Goal: Task Accomplishment & Management: Manage account settings

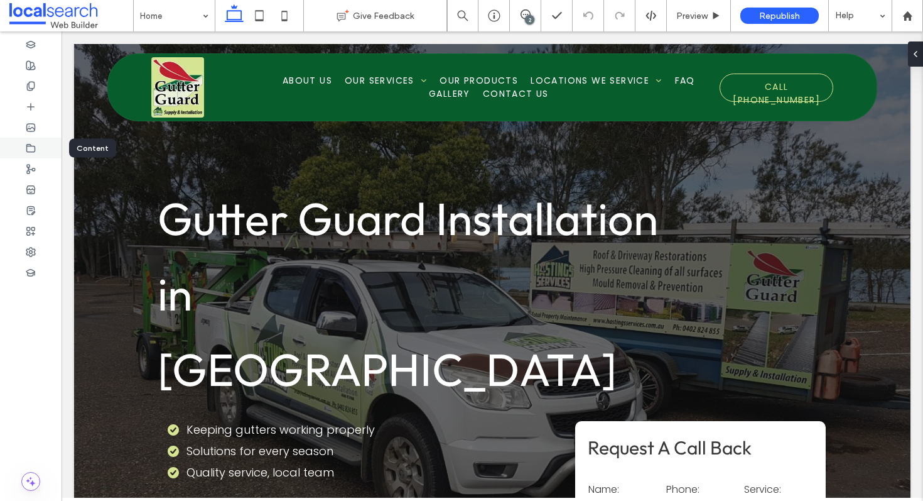
click at [36, 154] on div at bounding box center [31, 148] width 62 height 21
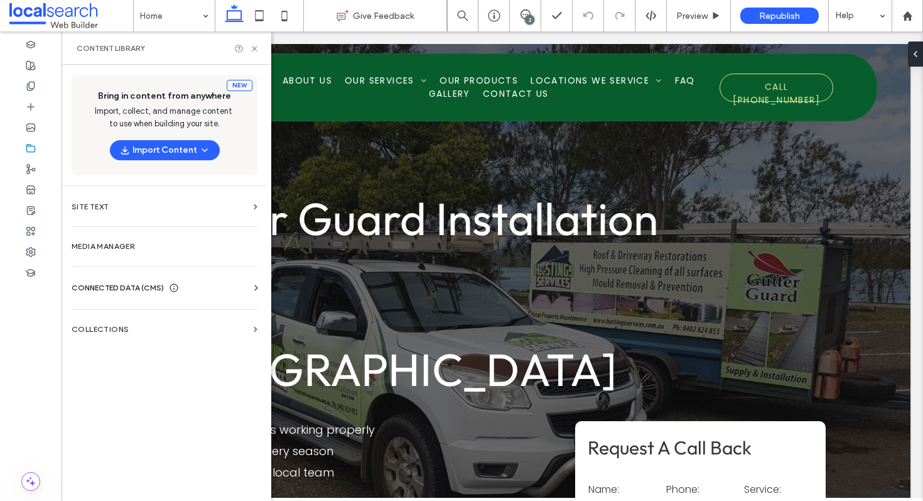
click at [143, 284] on span "CONNECTED DATA (CMS)" at bounding box center [118, 287] width 92 height 13
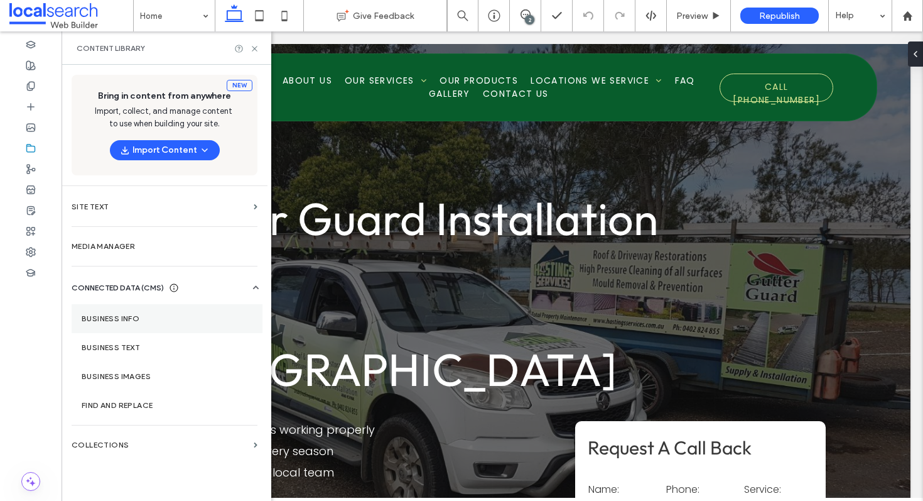
click at [179, 321] on label "Business Info" at bounding box center [167, 318] width 171 height 9
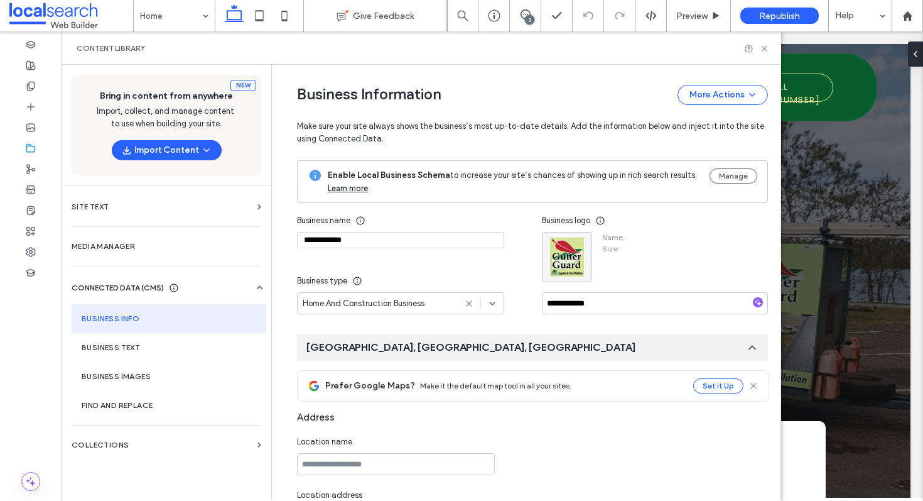
type input "**********"
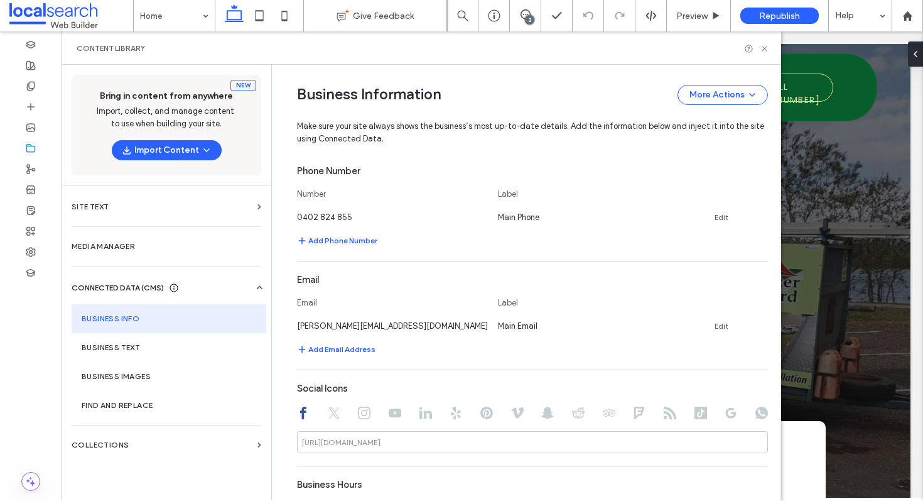
scroll to position [396, 0]
click at [494, 9] on icon at bounding box center [494, 15] width 13 height 13
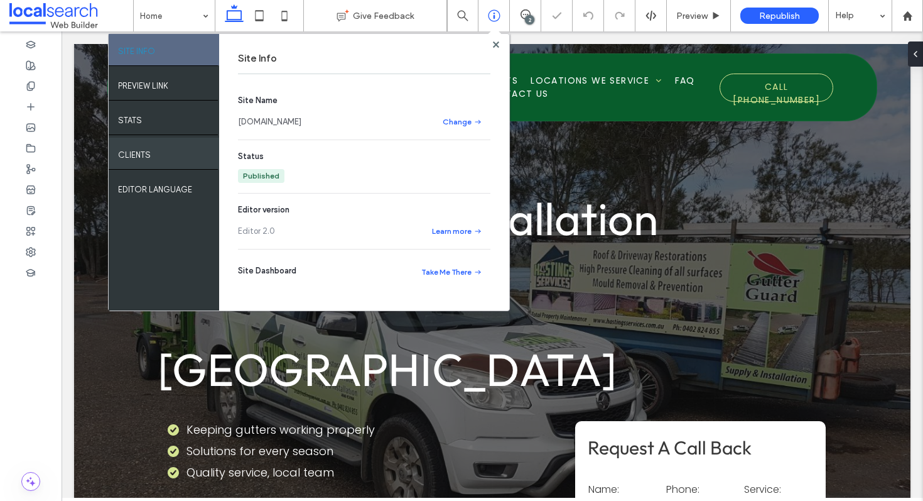
click at [171, 151] on div "Clients" at bounding box center [164, 153] width 111 height 31
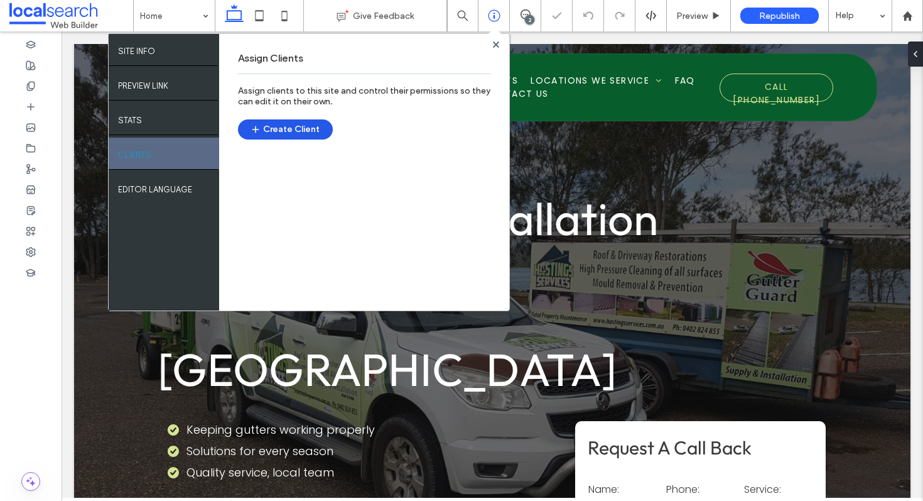
click at [293, 127] on button "Create Client" at bounding box center [285, 129] width 95 height 20
click at [27, 151] on use at bounding box center [31, 148] width 8 height 8
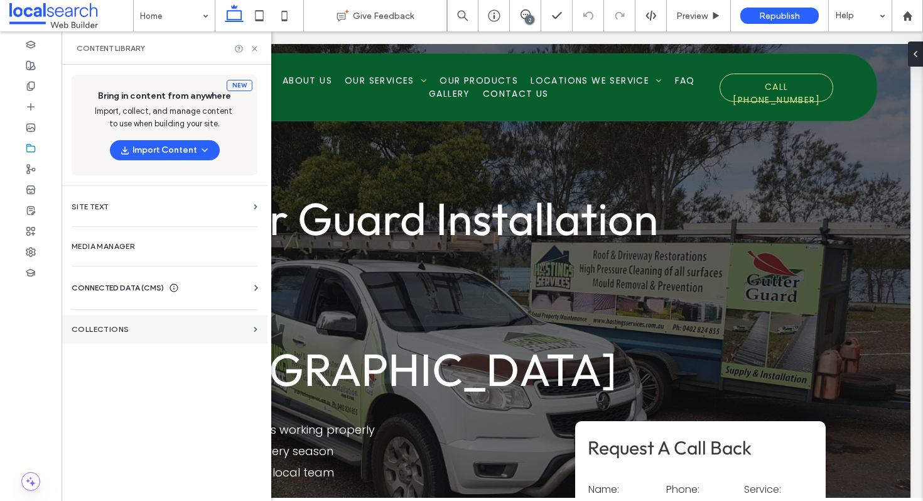
click at [114, 326] on label "Collections" at bounding box center [160, 329] width 177 height 9
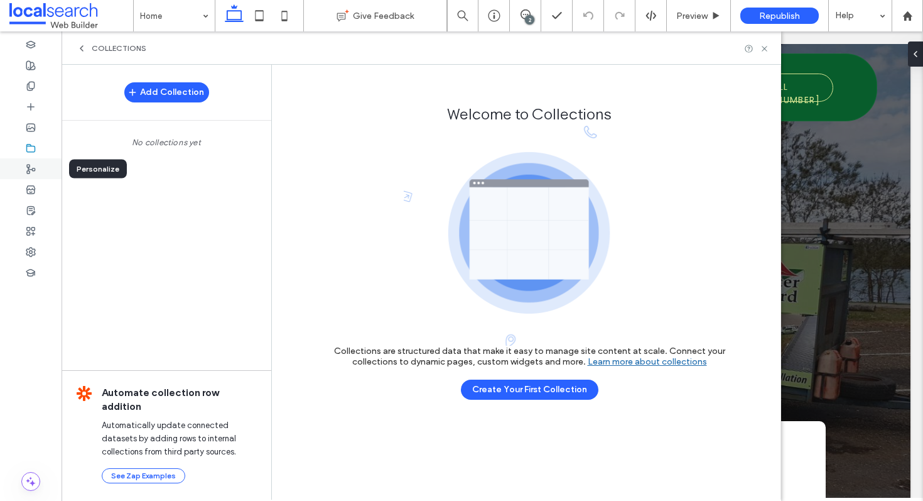
click at [30, 170] on icon at bounding box center [31, 169] width 10 height 10
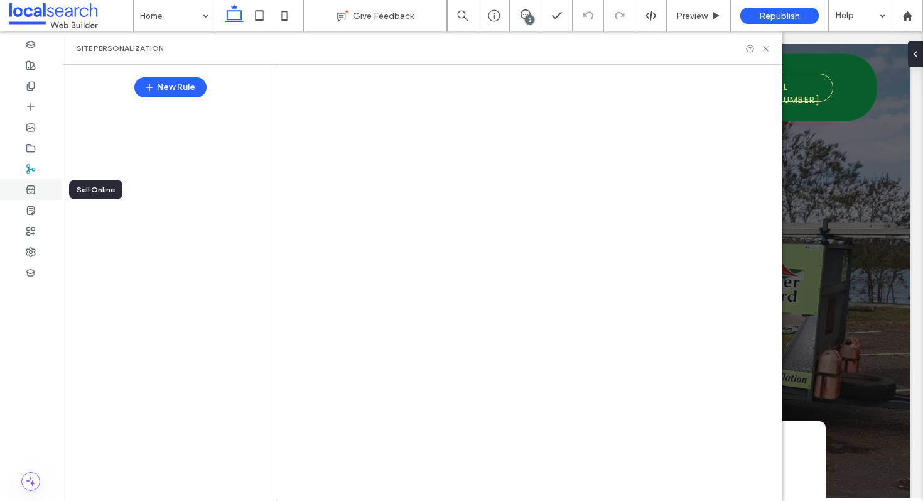
click at [34, 197] on div at bounding box center [31, 189] width 62 height 21
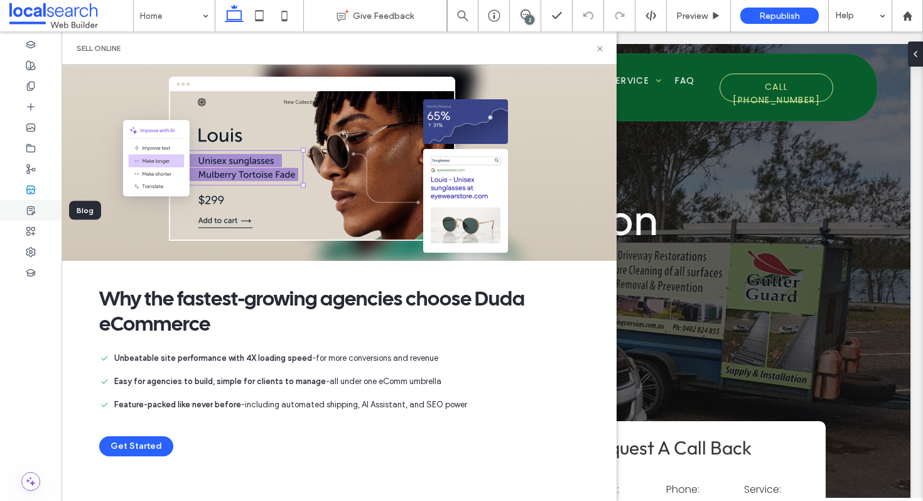
click at [36, 208] on div at bounding box center [31, 210] width 62 height 21
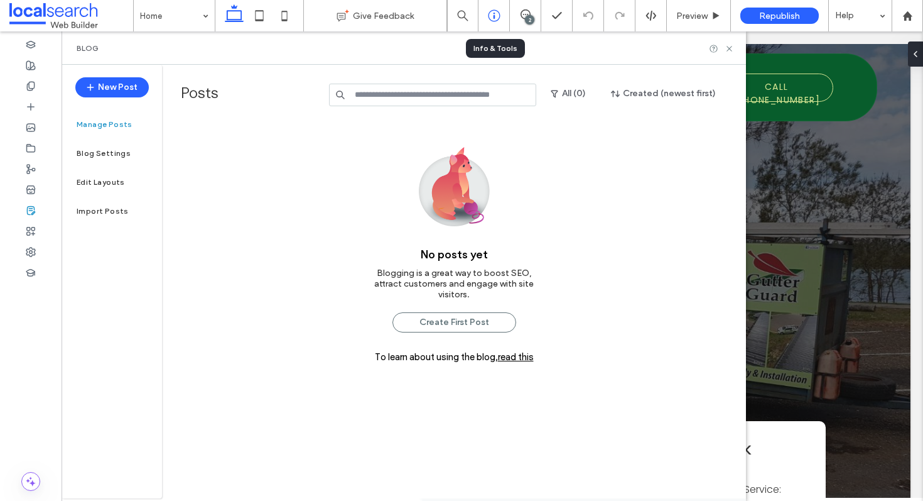
click at [498, 16] on icon at bounding box center [494, 15] width 13 height 13
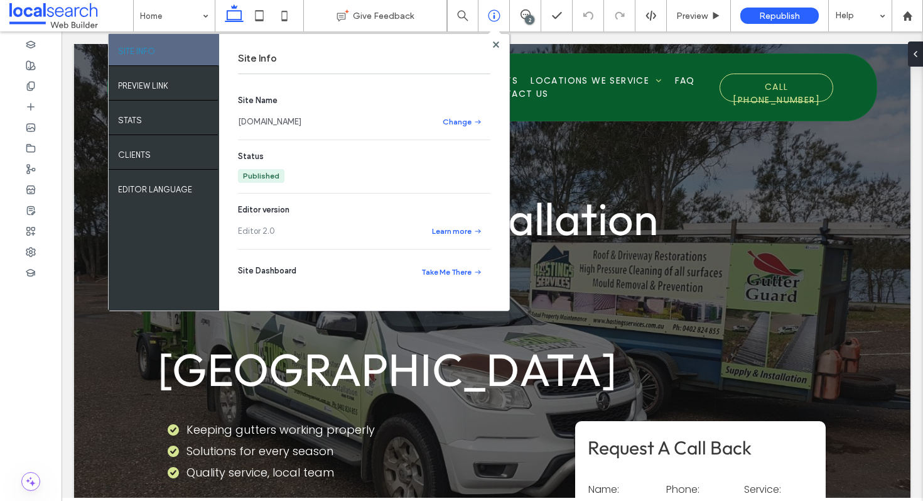
click at [301, 118] on link "www.gutterguard.net.au" at bounding box center [269, 122] width 63 height 13
drag, startPoint x: 915, startPoint y: 14, endPoint x: 599, endPoint y: 4, distance: 316.1
click at [0, 0] on div "Home Give Feedback SITE INFO PREVIEW LINK STATS Clients EDITOR LANGUAGE Site In…" at bounding box center [461, 15] width 923 height 31
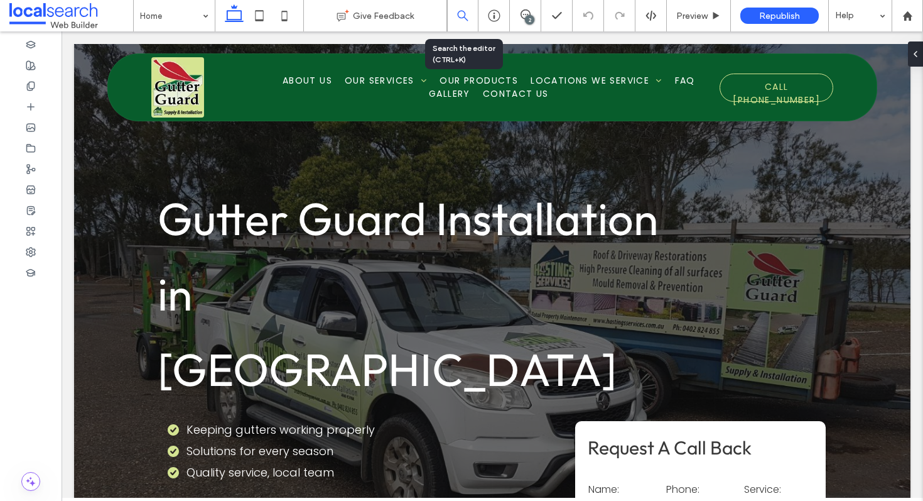
drag, startPoint x: 909, startPoint y: 26, endPoint x: 468, endPoint y: 1, distance: 441.6
click at [0, 0] on div "Home Give Feedback 2 Preview Republish Help" at bounding box center [461, 15] width 923 height 31
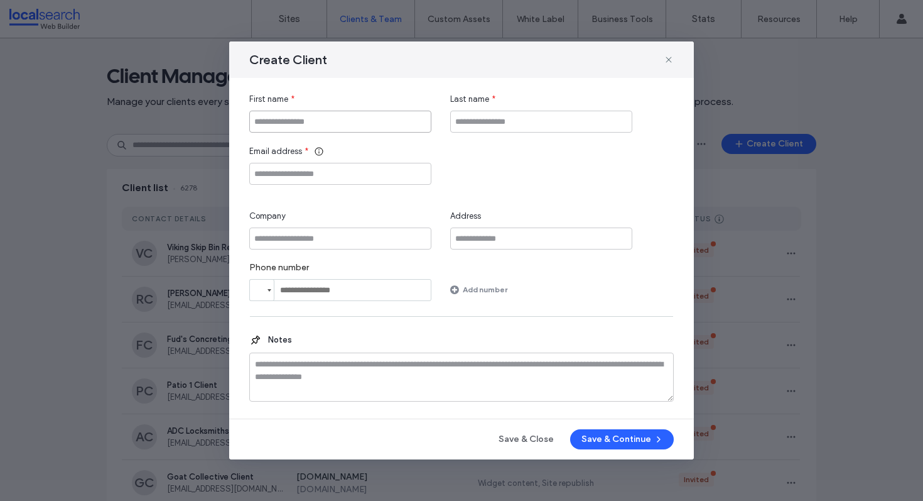
click at [301, 126] on input "First name" at bounding box center [340, 122] width 182 height 22
paste input "**********"
type input "**********"
click at [515, 114] on input "Last name" at bounding box center [541, 122] width 182 height 22
type input "******"
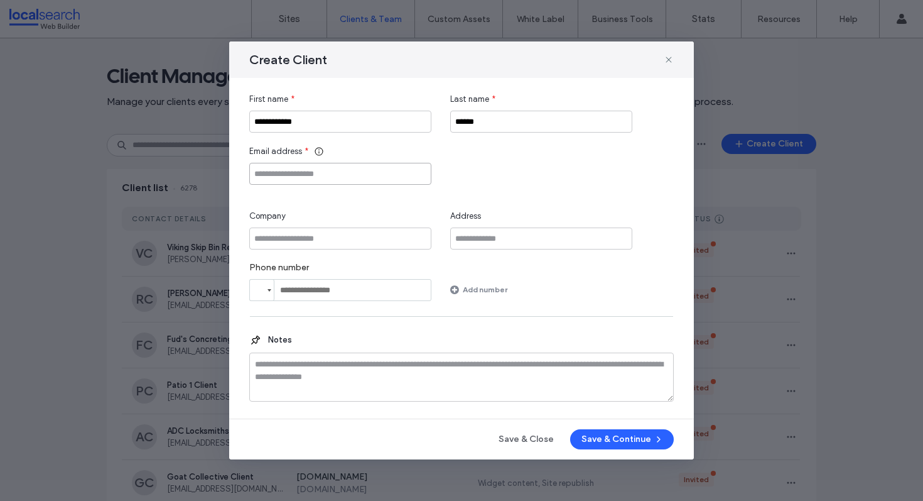
click at [334, 171] on input "Email address" at bounding box center [340, 174] width 182 height 22
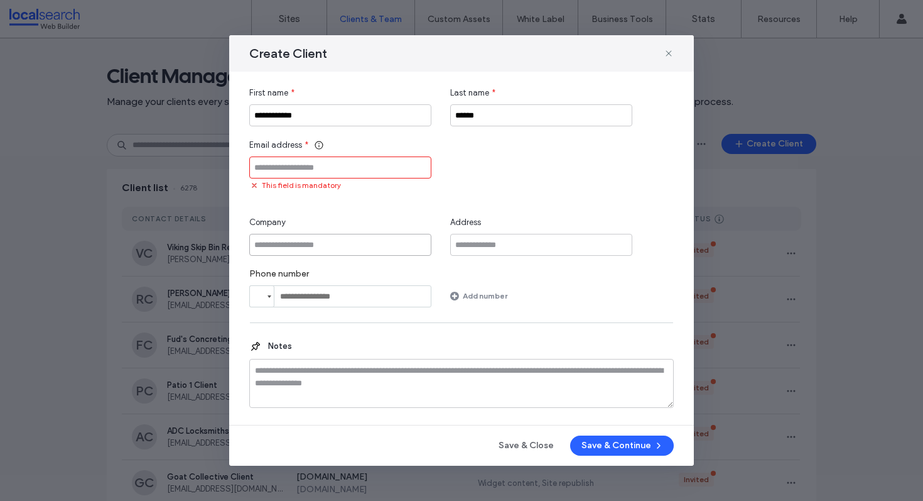
click at [320, 248] on input "Company" at bounding box center [340, 245] width 182 height 22
paste input "**********"
type input "**********"
click at [318, 168] on input "Email address" at bounding box center [340, 167] width 182 height 22
paste input "**********"
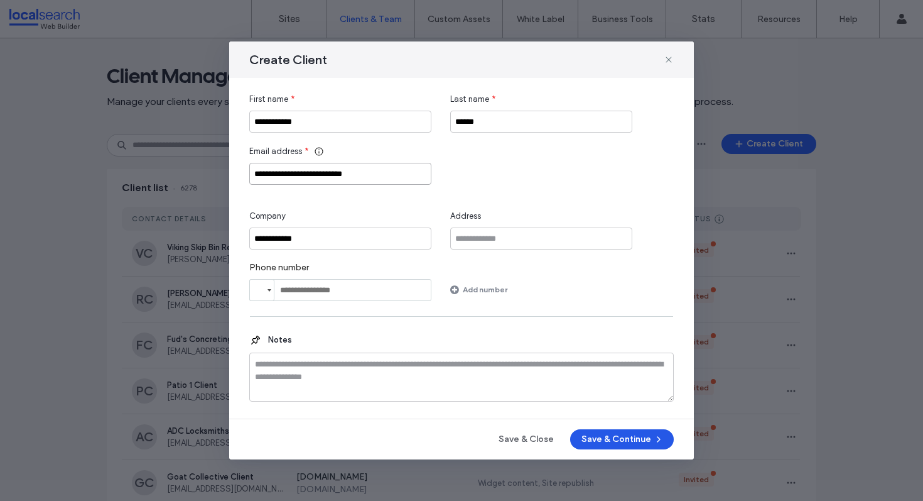
type input "**********"
click at [617, 440] on button "Save & Continue" at bounding box center [622, 439] width 104 height 20
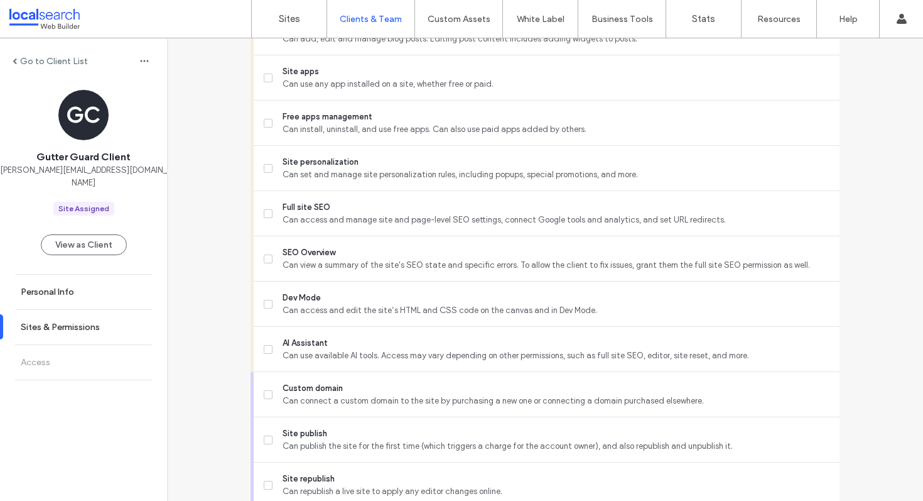
scroll to position [1034, 0]
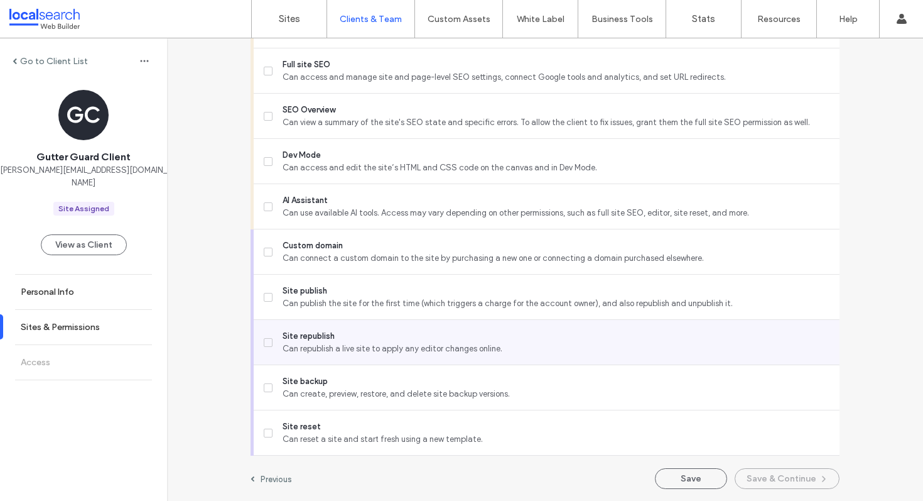
click at [266, 342] on icon at bounding box center [268, 342] width 5 height 4
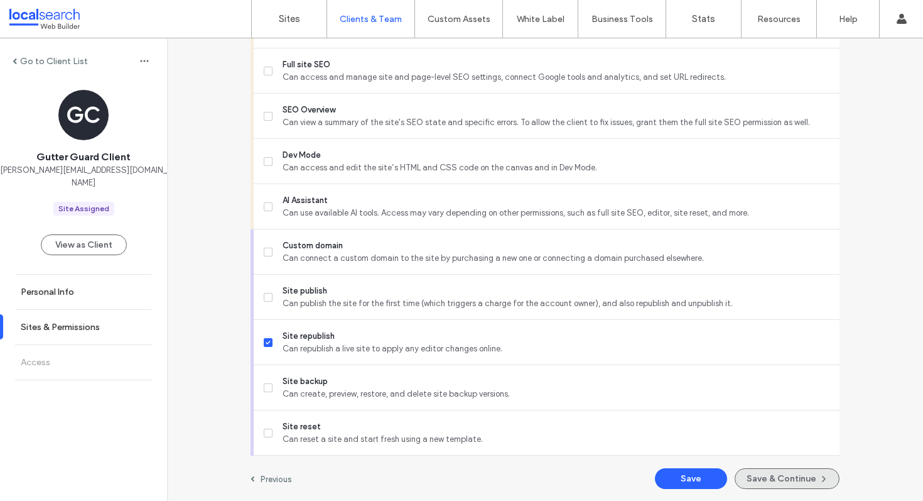
click at [816, 476] on span "button" at bounding box center [822, 478] width 13 height 18
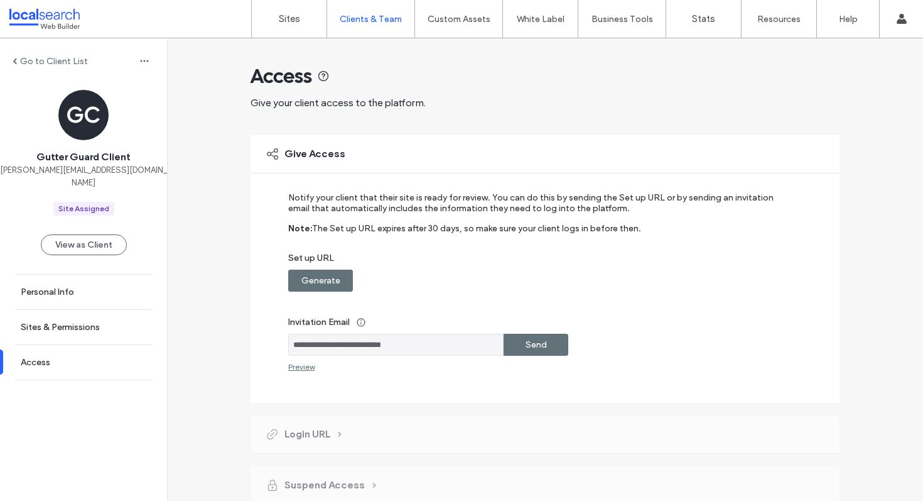
click at [301, 279] on label "Generate" at bounding box center [320, 280] width 39 height 23
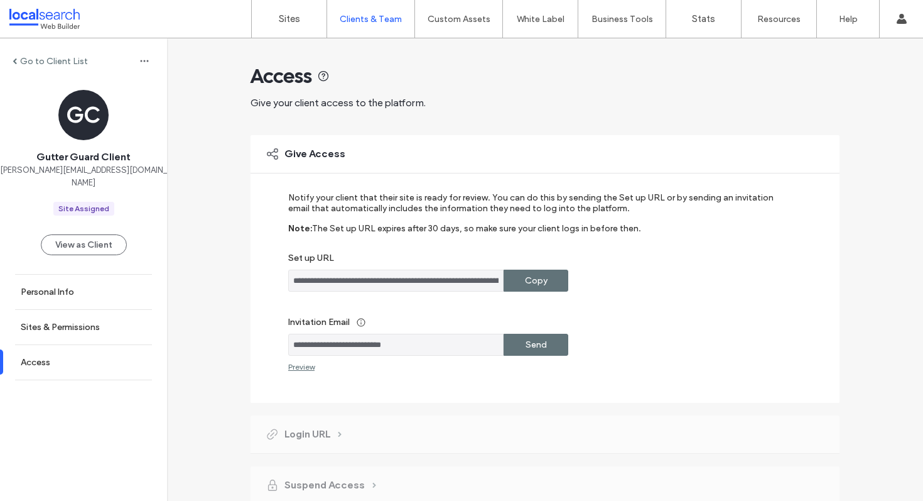
click at [534, 283] on label "Copy" at bounding box center [536, 280] width 23 height 23
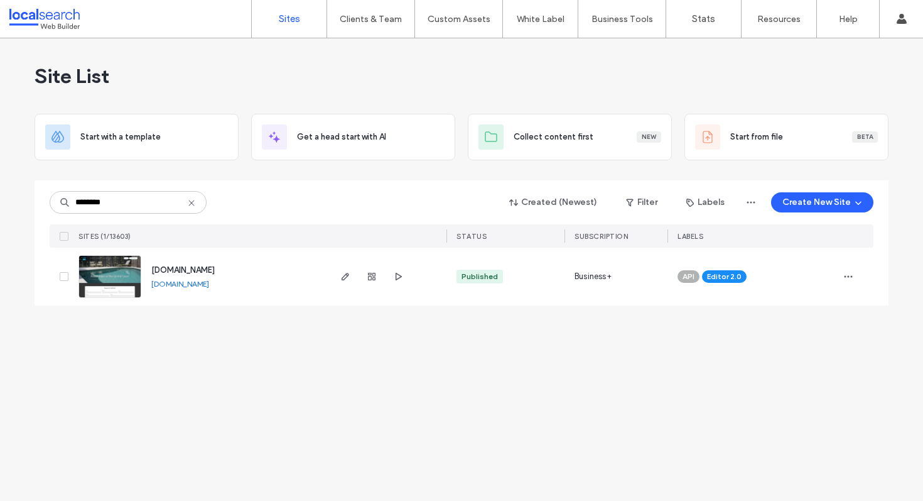
type input "********"
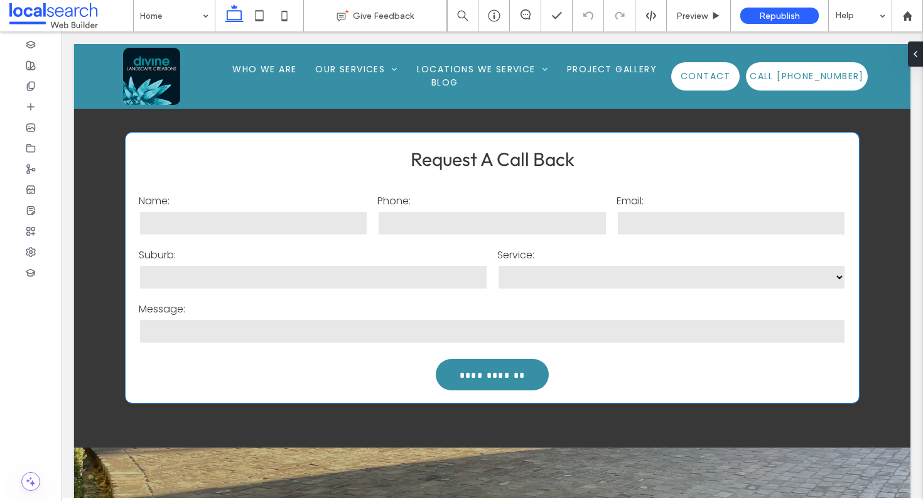
scroll to position [287, 0]
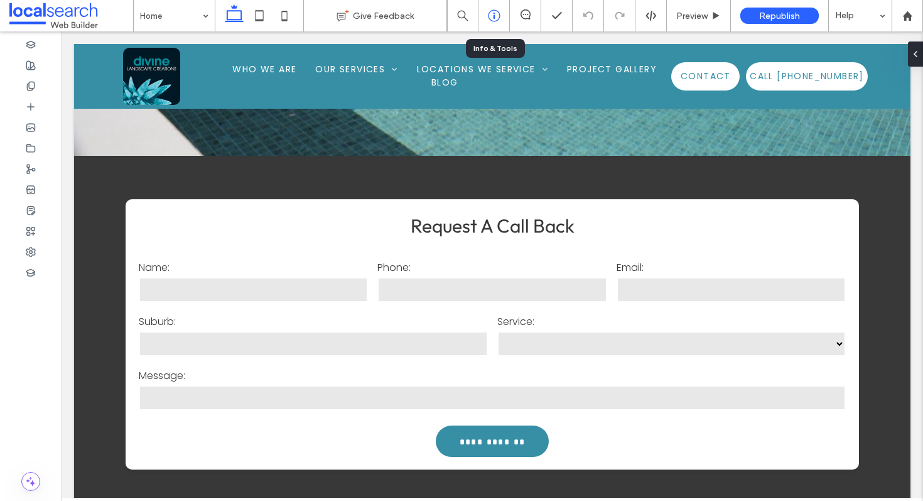
click at [492, 13] on icon at bounding box center [494, 15] width 13 height 13
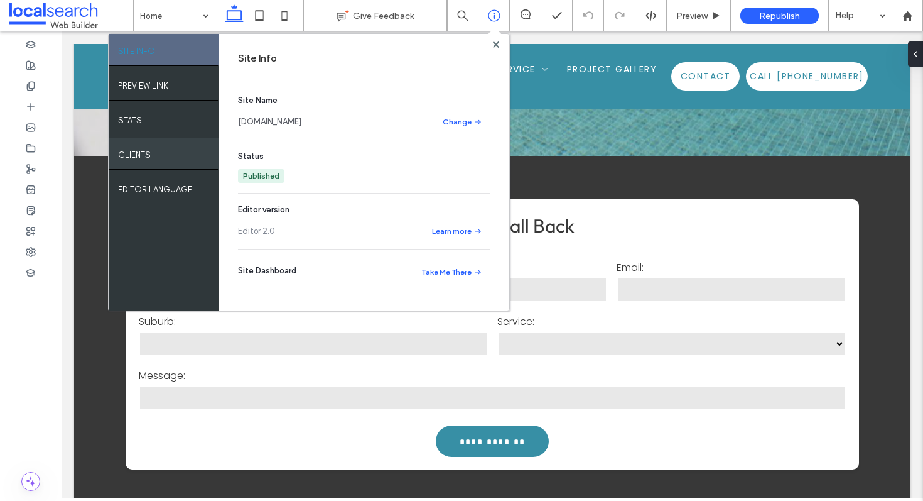
click at [146, 157] on label "Clients" at bounding box center [134, 152] width 33 height 16
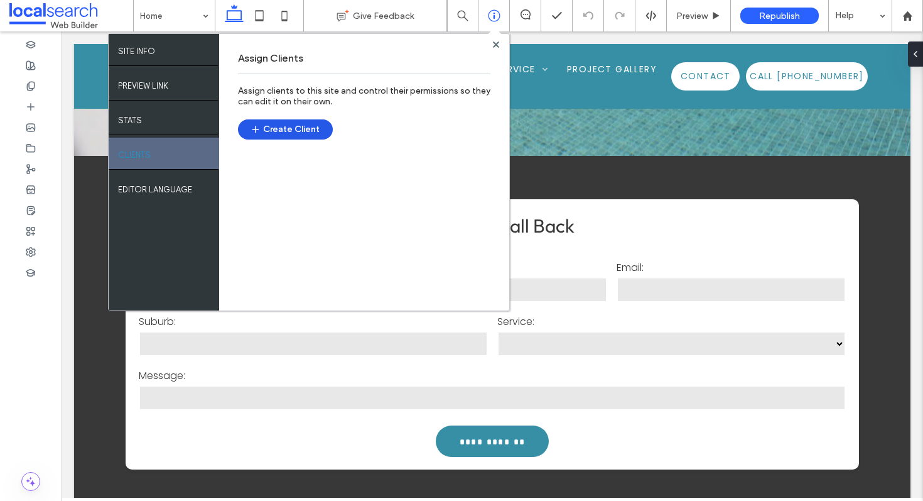
click at [291, 130] on button "Create Client" at bounding box center [285, 129] width 95 height 20
click at [498, 43] on icon at bounding box center [496, 44] width 6 height 6
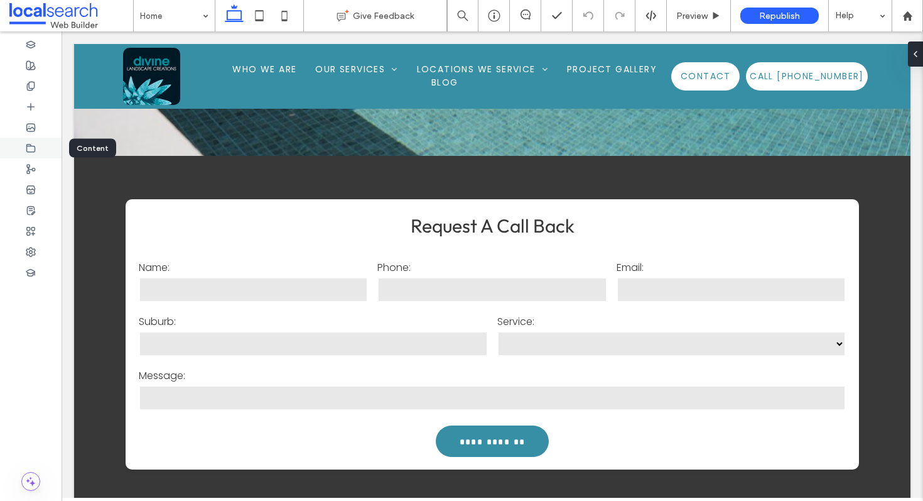
click at [32, 148] on icon at bounding box center [31, 148] width 10 height 10
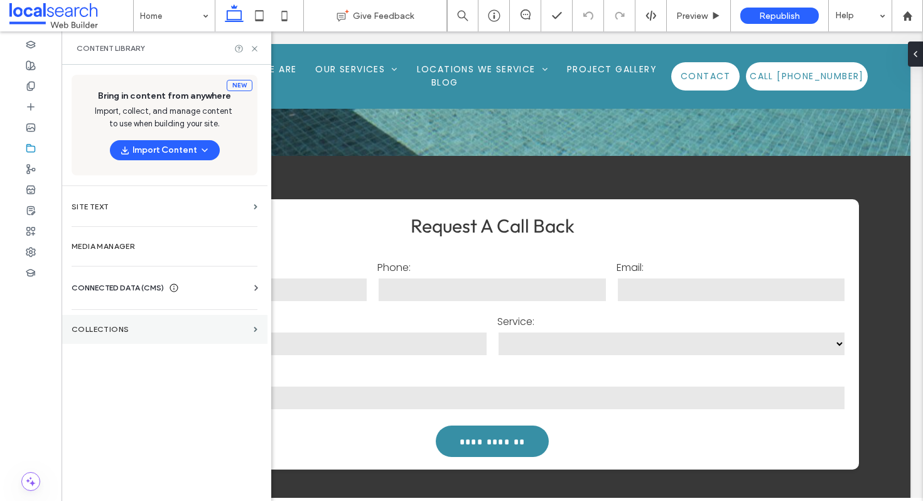
click at [124, 326] on label "Collections" at bounding box center [160, 329] width 177 height 9
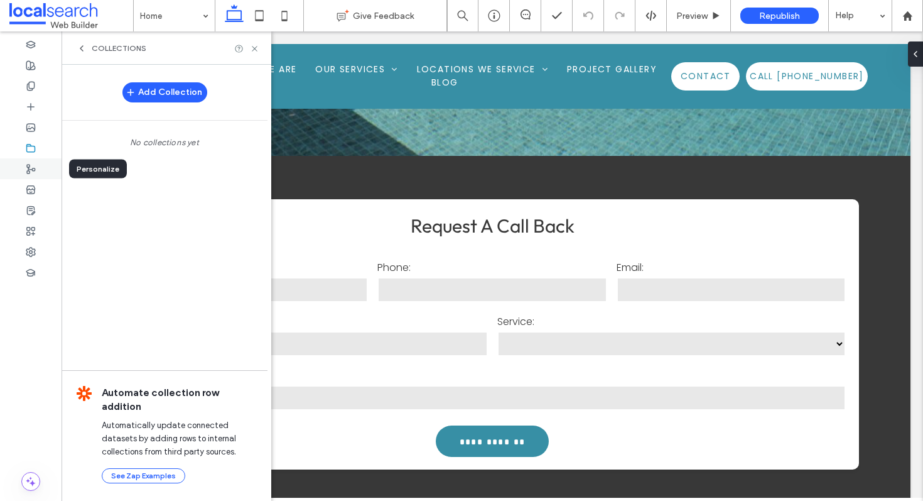
click at [28, 173] on use at bounding box center [31, 169] width 8 height 9
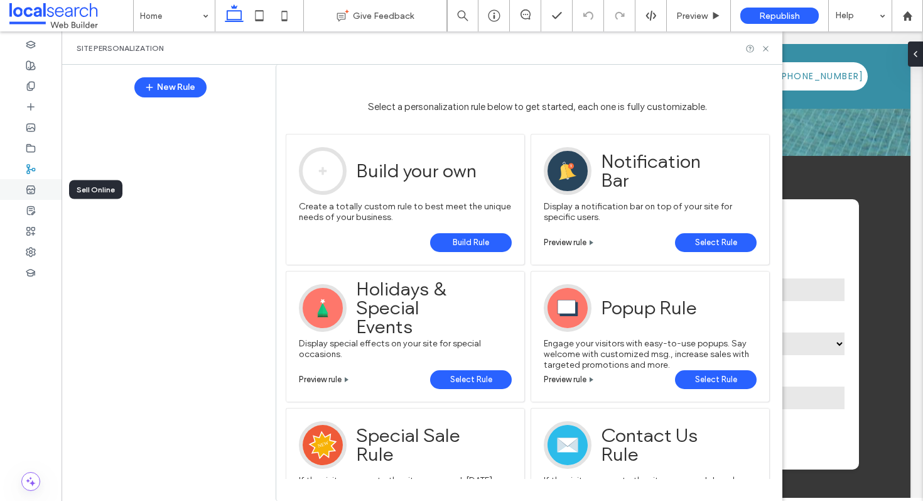
click at [19, 190] on div at bounding box center [31, 189] width 62 height 21
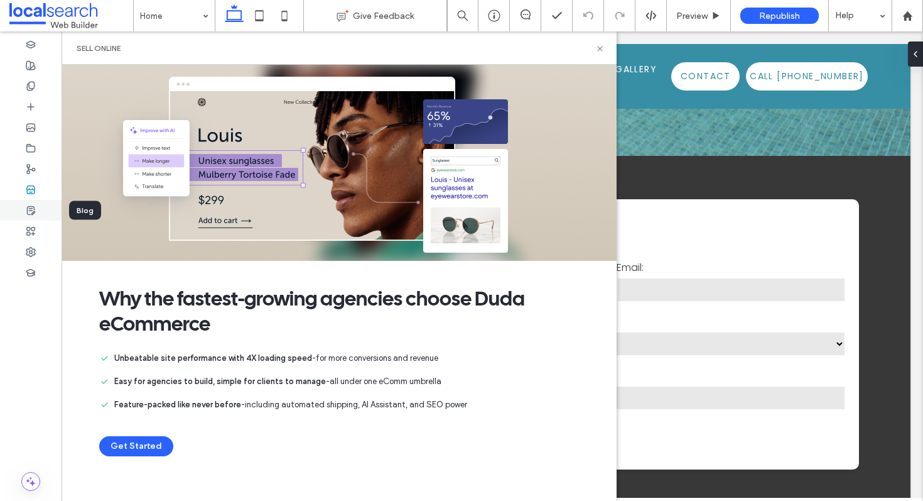
click at [36, 208] on div at bounding box center [31, 210] width 62 height 21
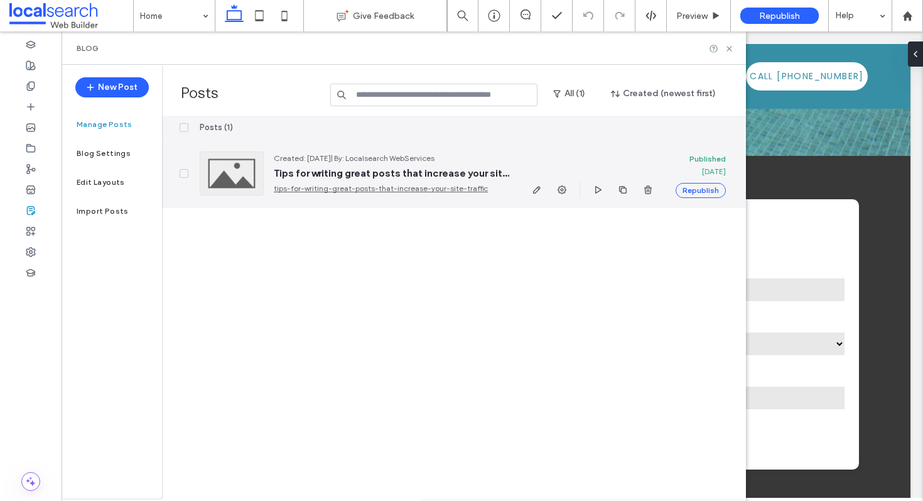
click at [509, 150] on div "Created: Jan 13, 2025 | By: Localsearch WebServices Tips for writing great post…" at bounding box center [355, 173] width 330 height 69
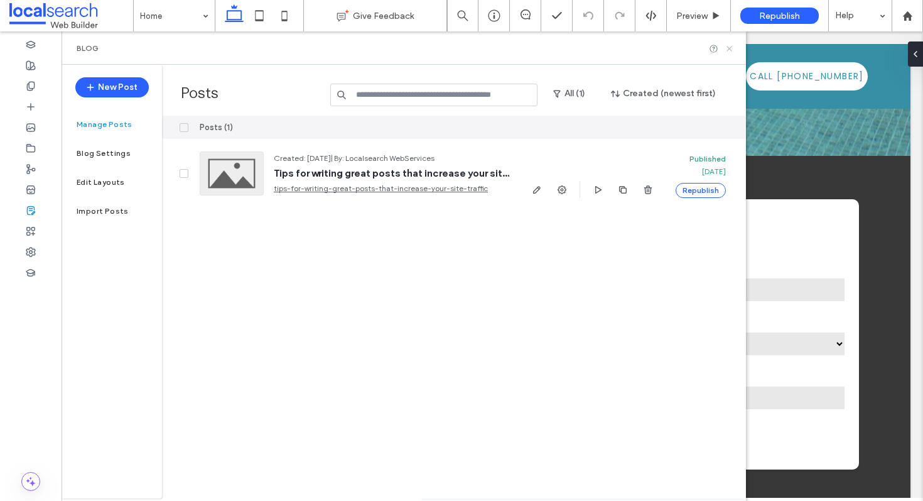
click at [729, 46] on icon at bounding box center [729, 48] width 9 height 9
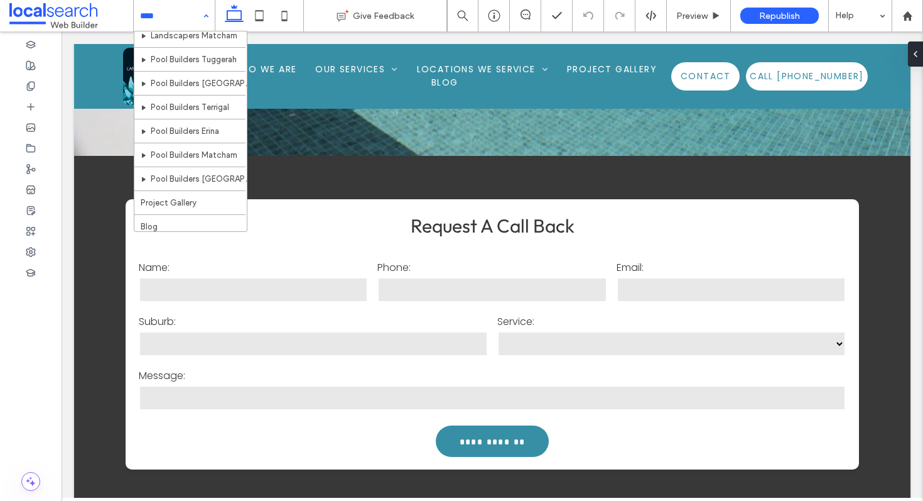
scroll to position [533, 0]
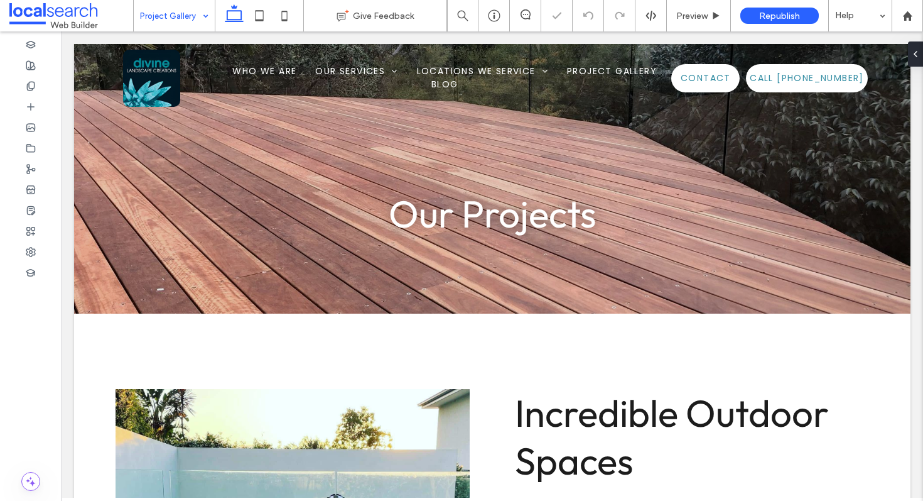
click at [195, 15] on input at bounding box center [171, 15] width 62 height 31
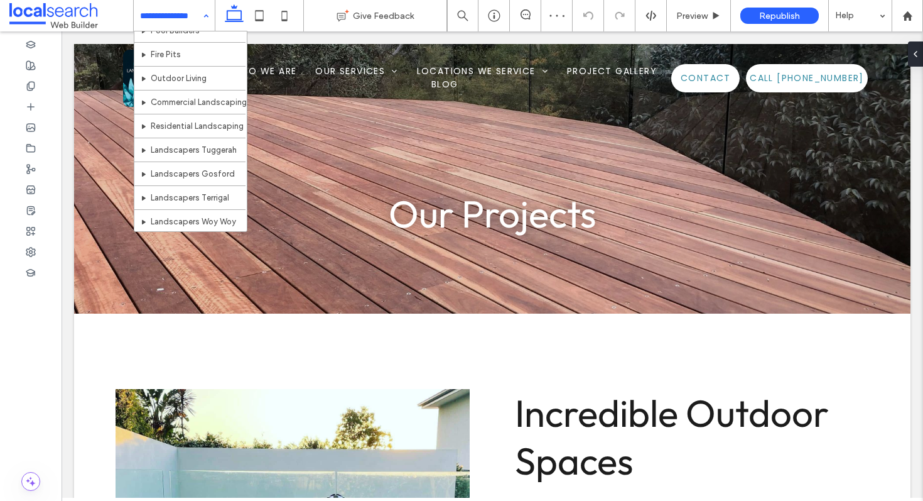
scroll to position [533, 0]
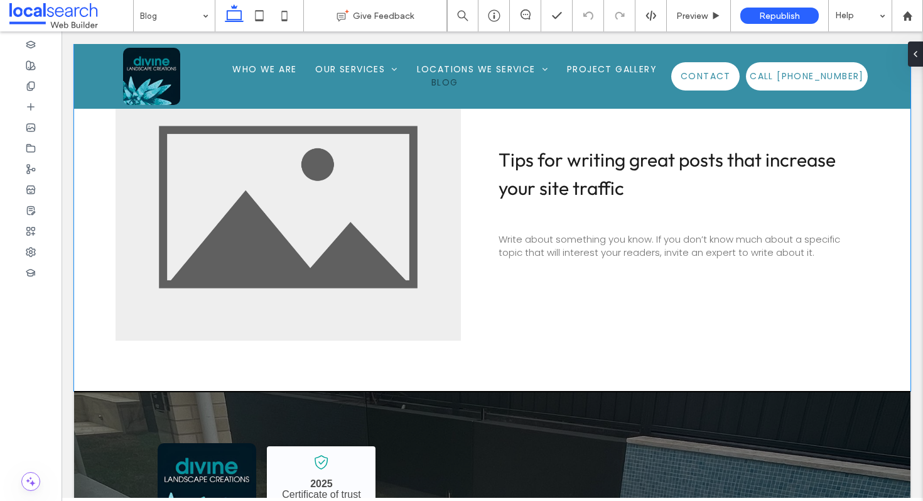
scroll to position [355, 0]
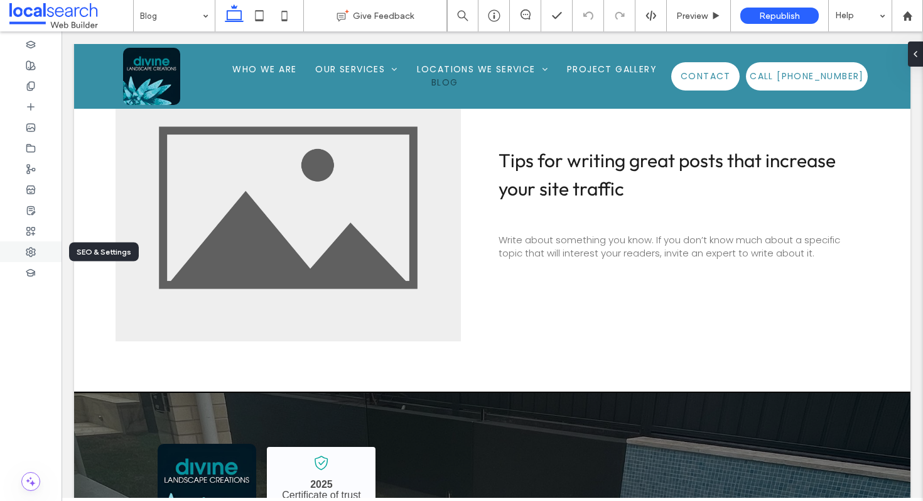
click at [30, 251] on icon at bounding box center [31, 252] width 10 height 10
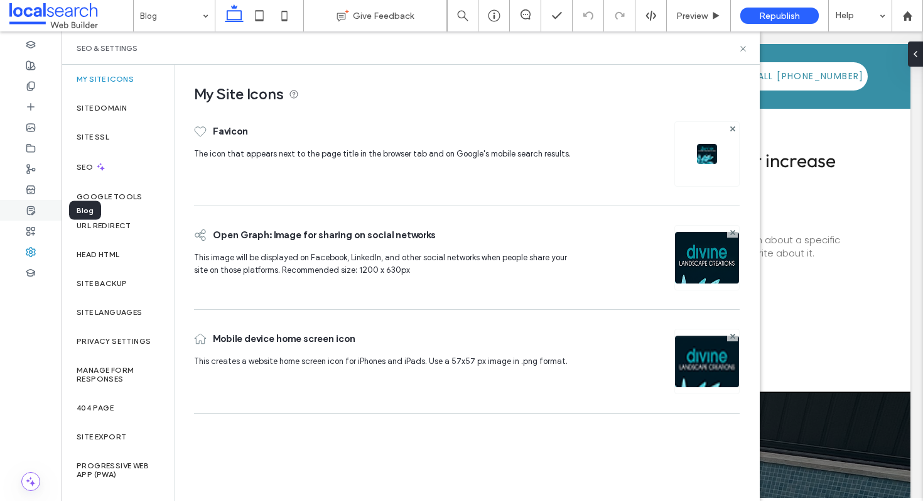
click at [38, 208] on div at bounding box center [31, 210] width 62 height 21
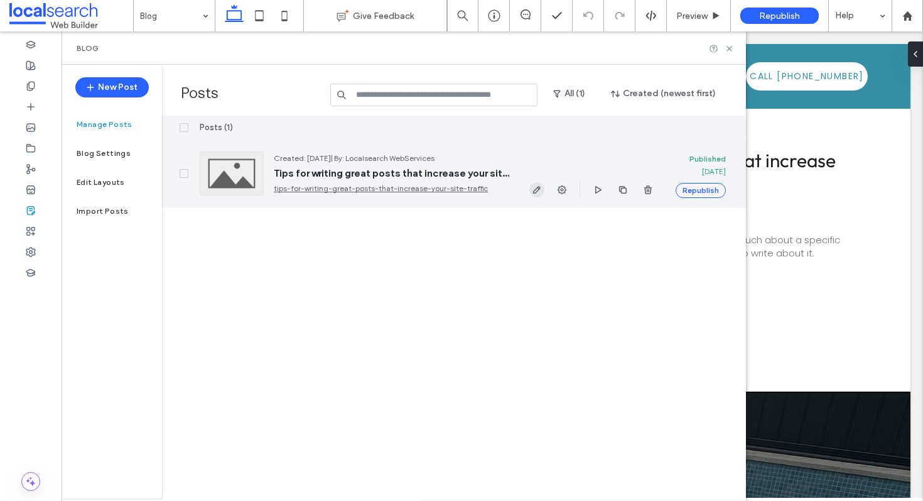
click at [539, 193] on icon "button" at bounding box center [537, 190] width 10 height 10
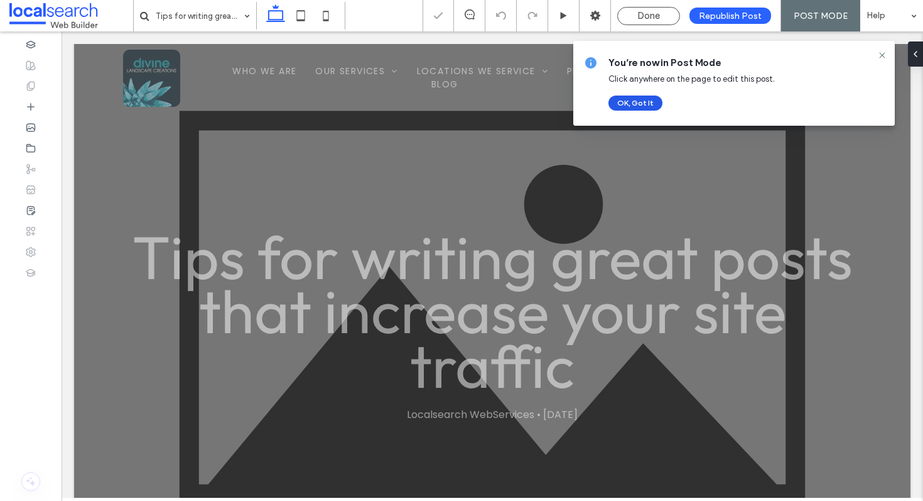
click at [642, 104] on button "OK, Got It" at bounding box center [636, 102] width 54 height 15
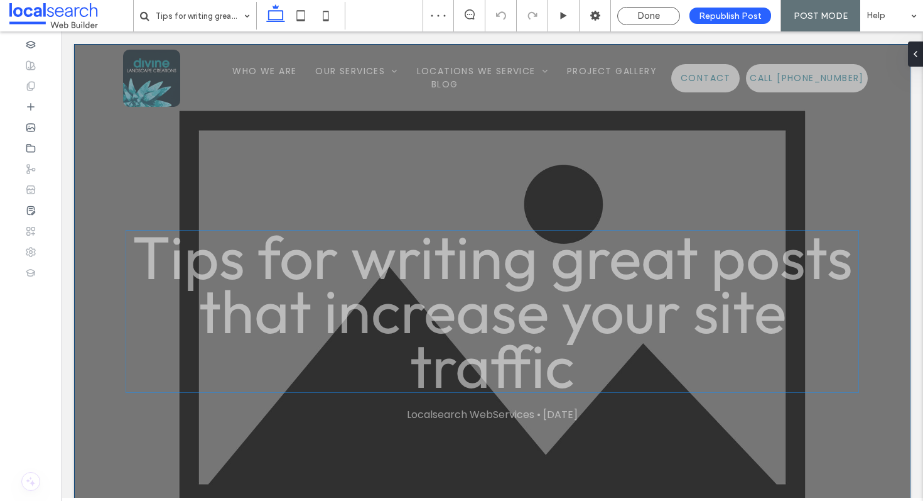
click at [479, 318] on h1 "Tips for writing great posts that increase your site traffic" at bounding box center [493, 311] width 734 height 163
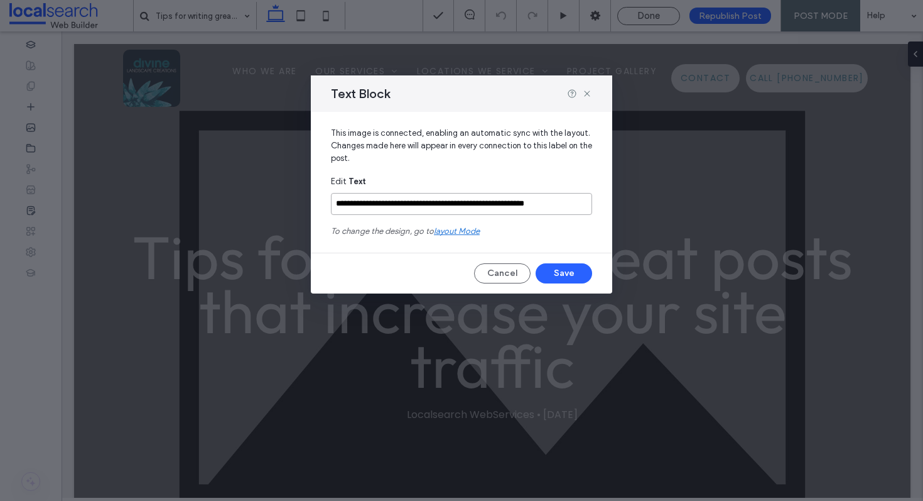
click at [555, 206] on input "**********" at bounding box center [461, 204] width 261 height 22
drag, startPoint x: 555, startPoint y: 206, endPoint x: 333, endPoint y: 219, distance: 222.1
click at [333, 219] on div "**********" at bounding box center [461, 209] width 261 height 68
type input "*"
type input "**********"
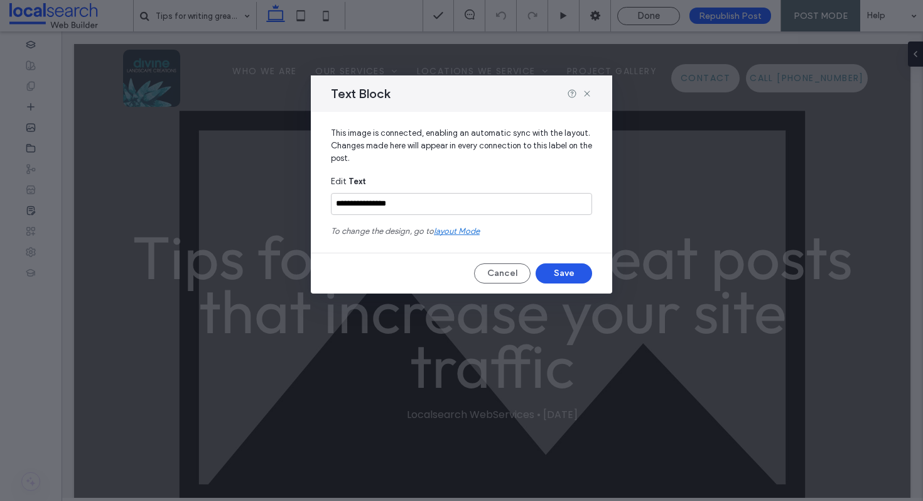
click at [543, 267] on button "Save" at bounding box center [564, 273] width 57 height 20
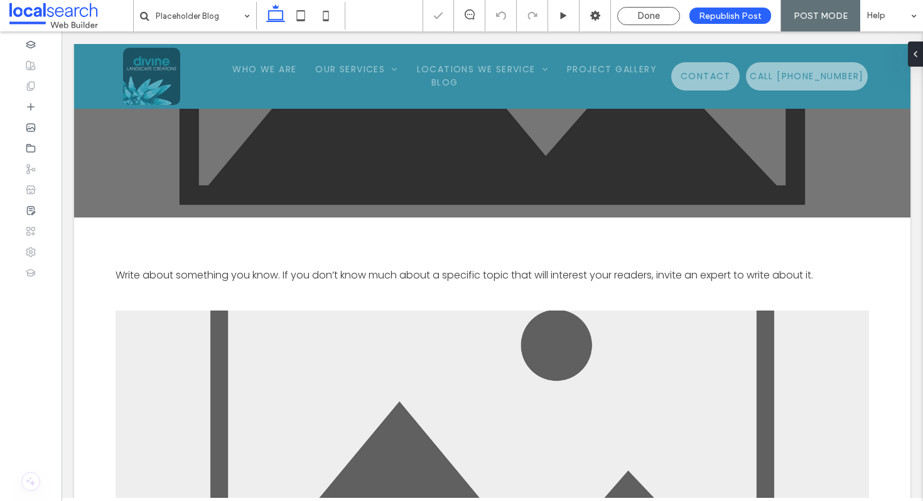
scroll to position [267, 0]
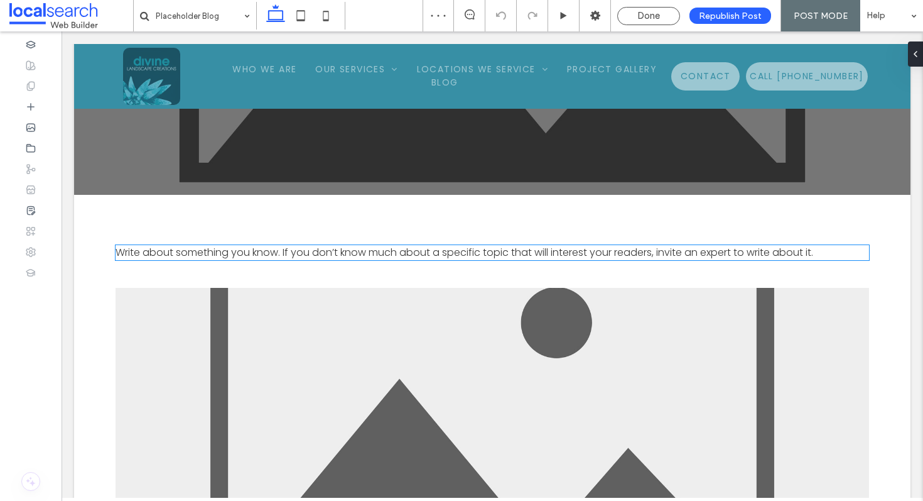
click at [455, 250] on p "Write about something you know. If you don’t know much about a specific topic t…" at bounding box center [493, 252] width 754 height 15
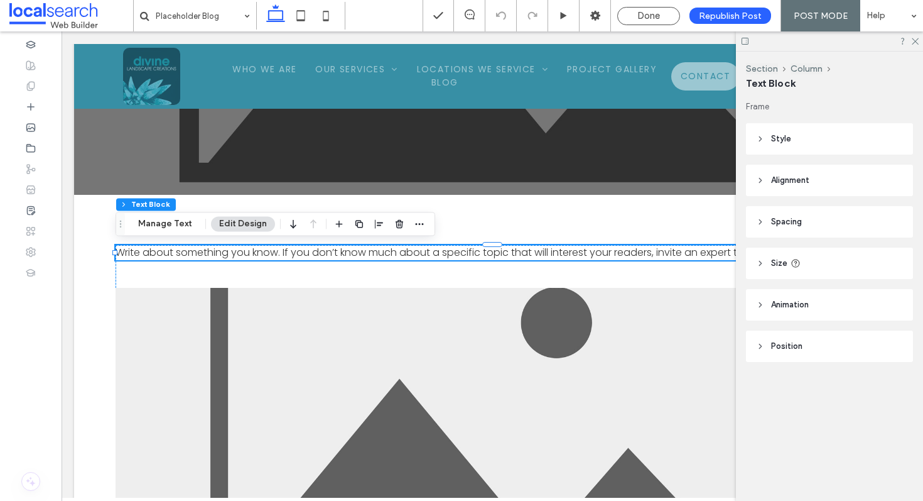
click at [200, 255] on p "Write about something you know. If you don’t know much about a specific topic t…" at bounding box center [493, 252] width 754 height 15
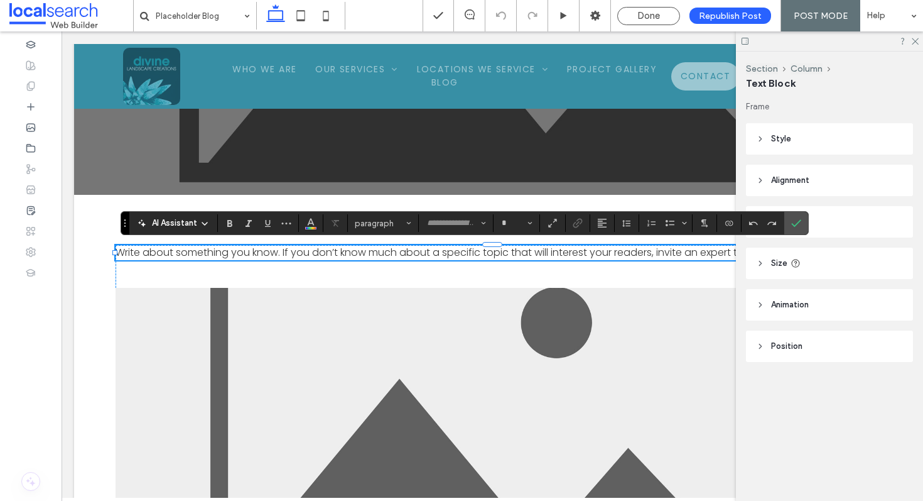
type input "*******"
type input "**"
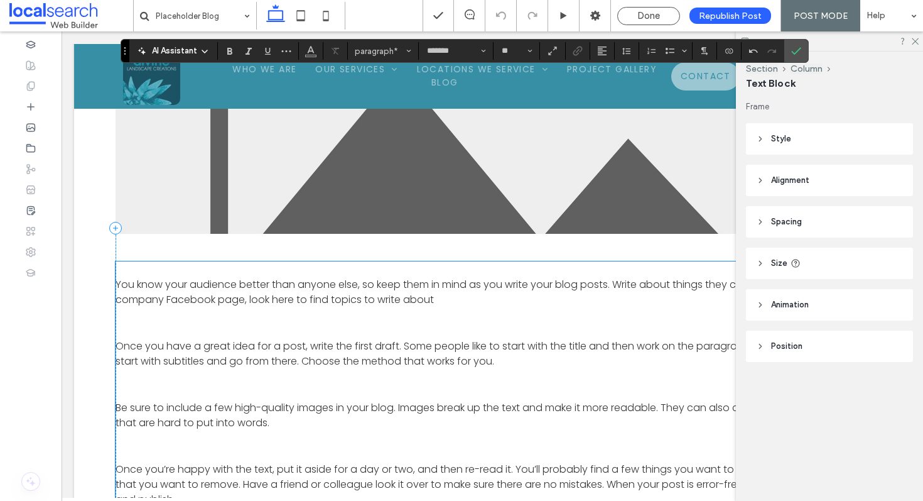
scroll to position [577, 0]
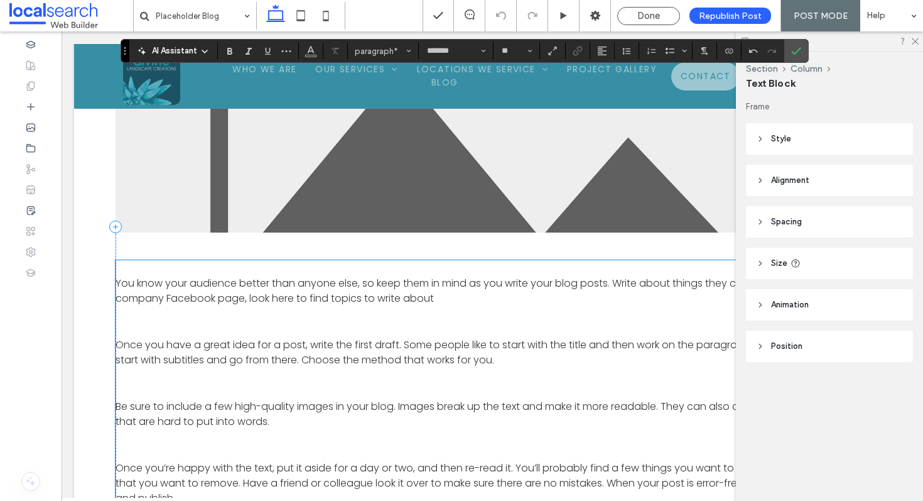
click at [327, 349] on p "Once you have a great idea for a post, write the first draft. Some people like …" at bounding box center [493, 352] width 754 height 30
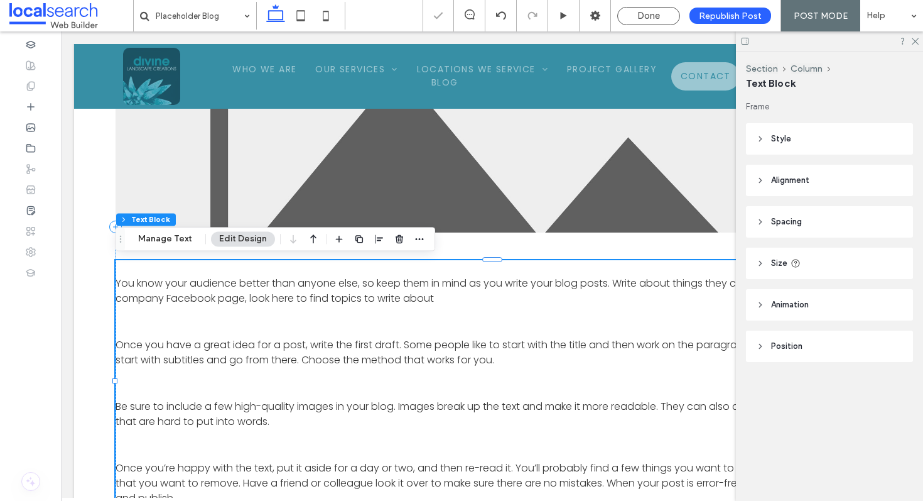
click at [338, 359] on p "Once you have a great idea for a post, write the first draft. Some people like …" at bounding box center [493, 352] width 754 height 30
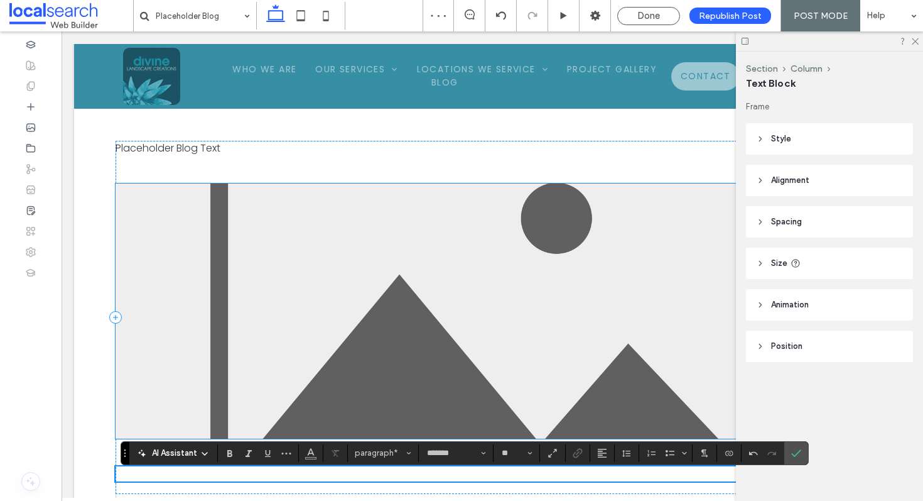
scroll to position [358, 0]
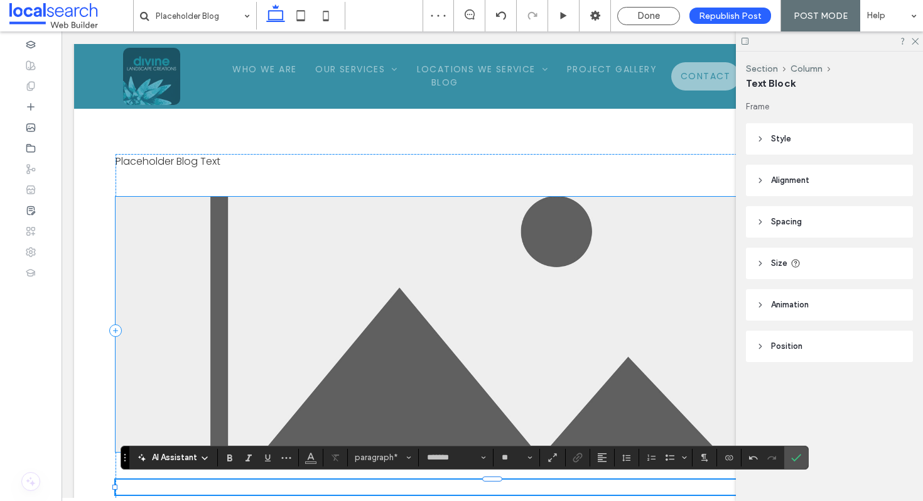
click at [398, 306] on img at bounding box center [493, 324] width 754 height 255
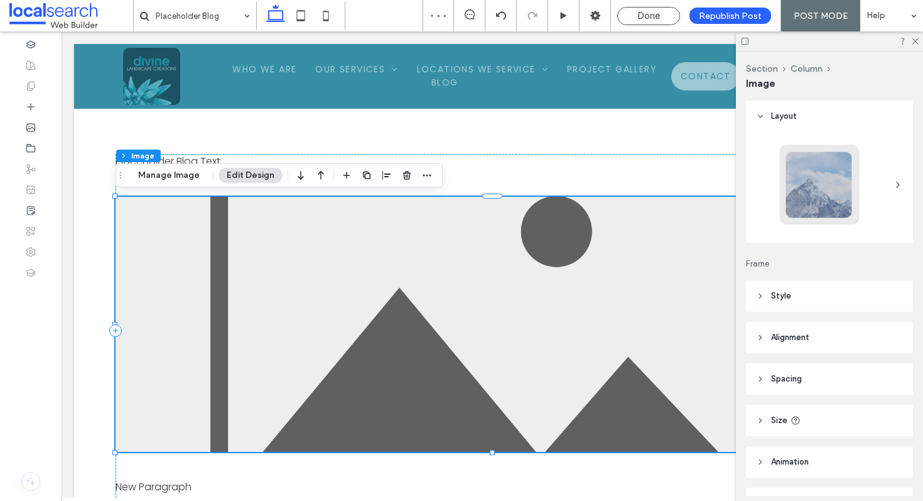
click at [475, 151] on div "Placeholder Blog Localsearch WebServices • January 13, 2025 Section Placeholder…" at bounding box center [492, 146] width 837 height 921
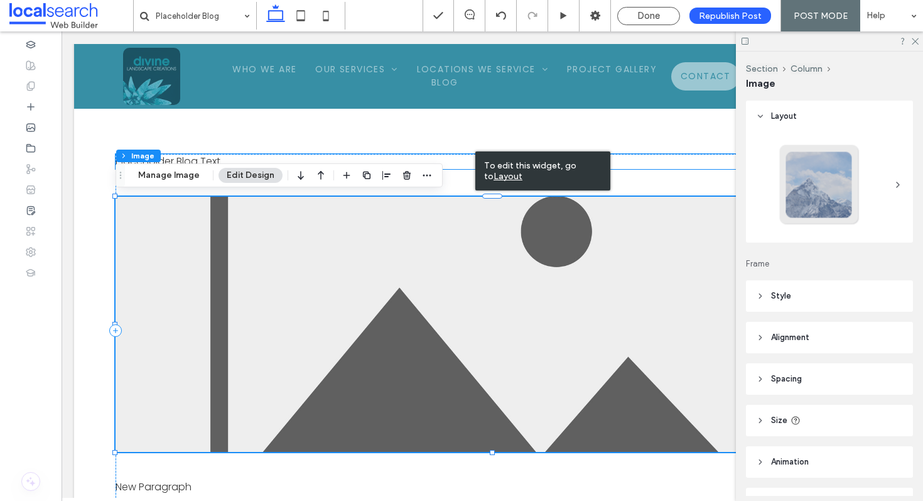
click at [450, 158] on p "Placeholder Blog Text" at bounding box center [493, 161] width 754 height 15
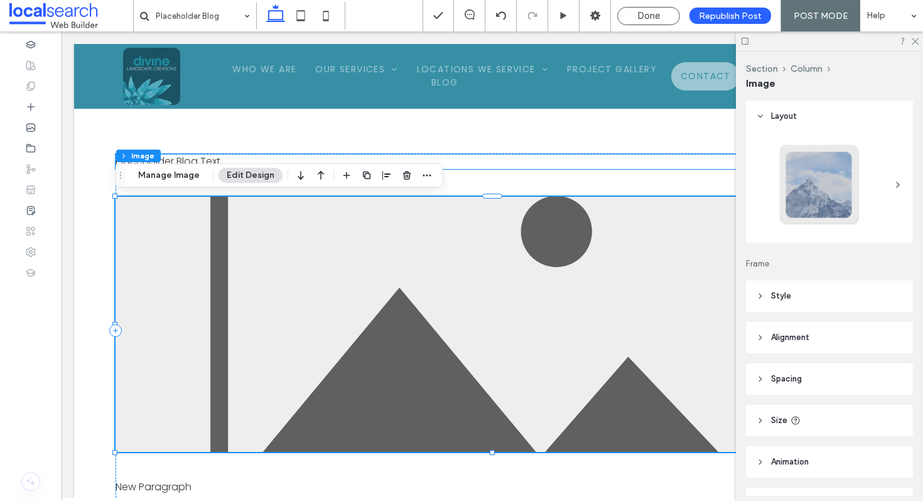
click at [464, 165] on p "Placeholder Blog Text" at bounding box center [493, 161] width 754 height 15
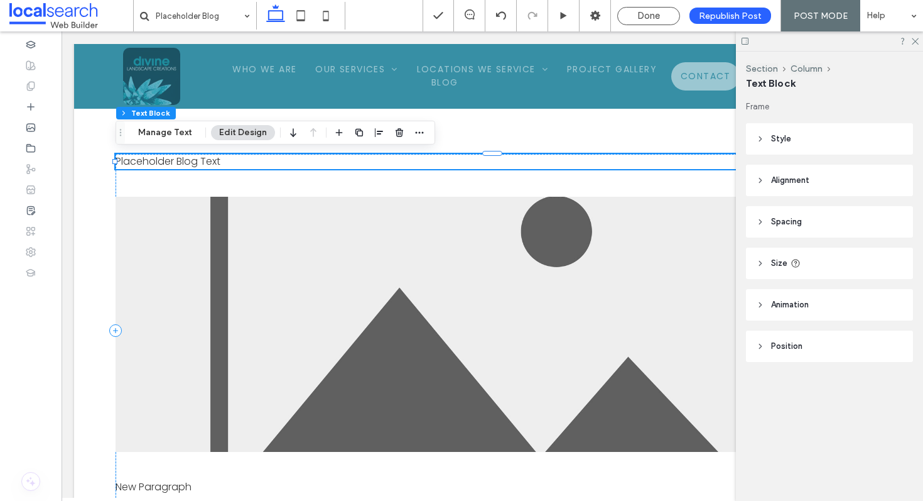
click at [464, 165] on div "Placeholder Blog Text" at bounding box center [493, 161] width 754 height 15
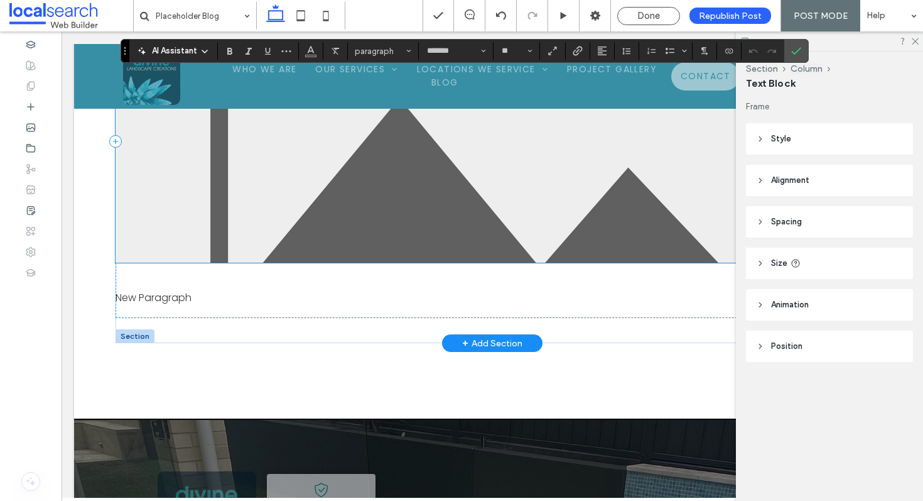
scroll to position [553, 0]
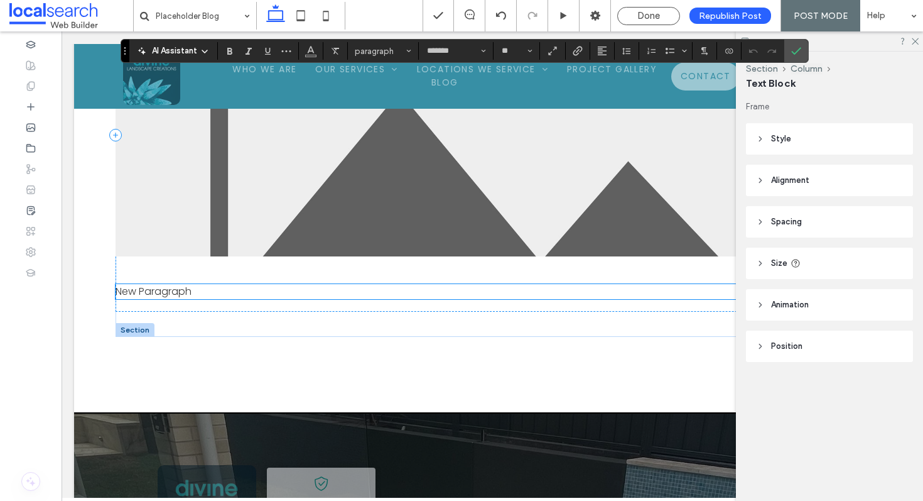
click at [175, 295] on p "New Paragraph" at bounding box center [493, 291] width 754 height 15
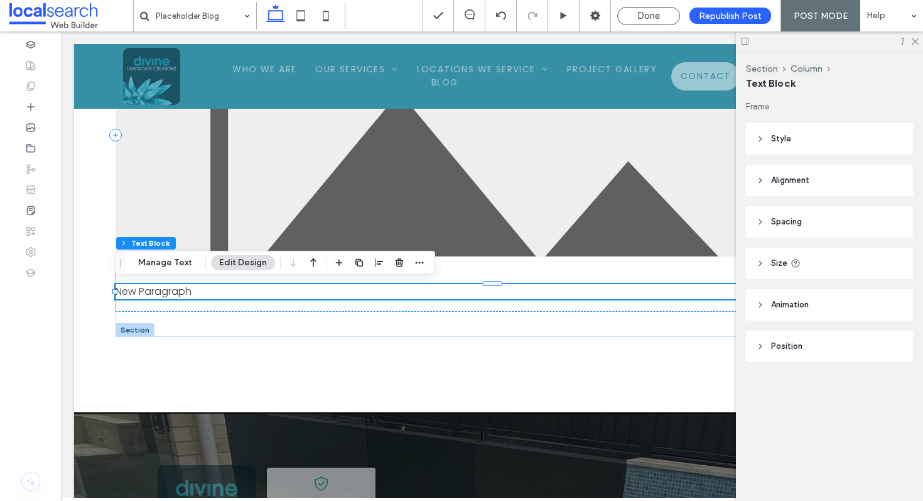
click at [175, 295] on p "New Paragraph" at bounding box center [493, 291] width 754 height 15
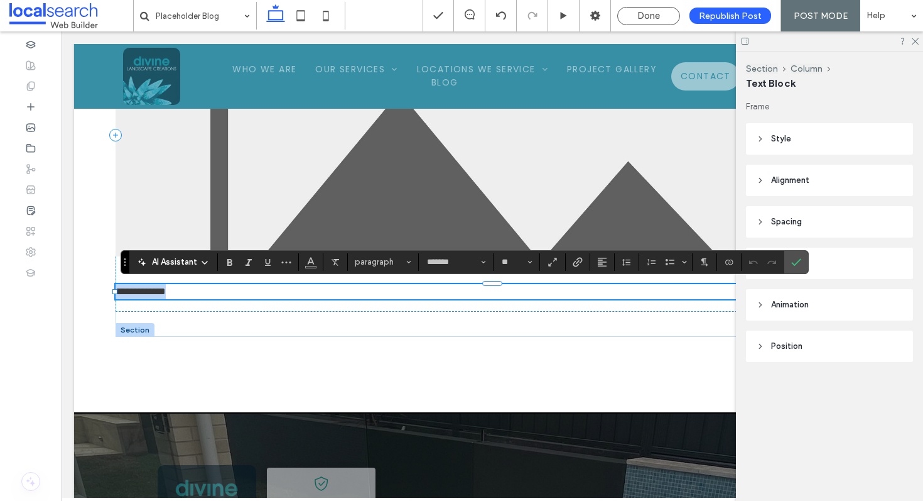
click at [166, 295] on span "**********" at bounding box center [141, 290] width 50 height 9
click at [796, 264] on icon "Confirm" at bounding box center [796, 262] width 10 height 10
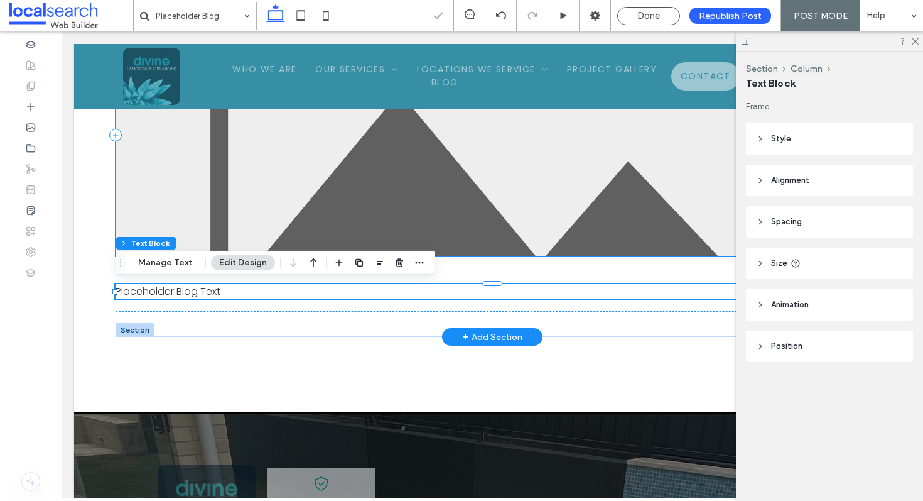
click at [539, 196] on img at bounding box center [493, 128] width 754 height 255
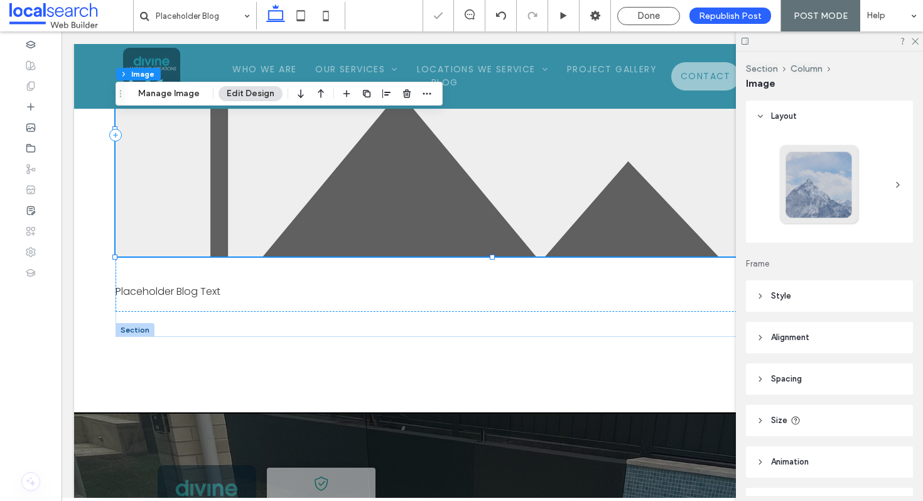
click at [169, 101] on div "Section Column Image Manage Image Edit Design" at bounding box center [279, 94] width 327 height 24
click at [163, 97] on button "Manage Image" at bounding box center [169, 93] width 78 height 15
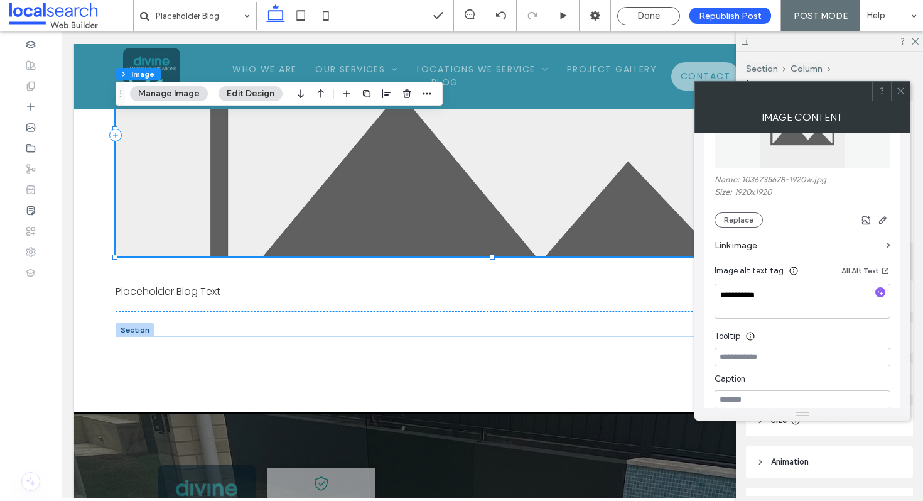
scroll to position [180, 0]
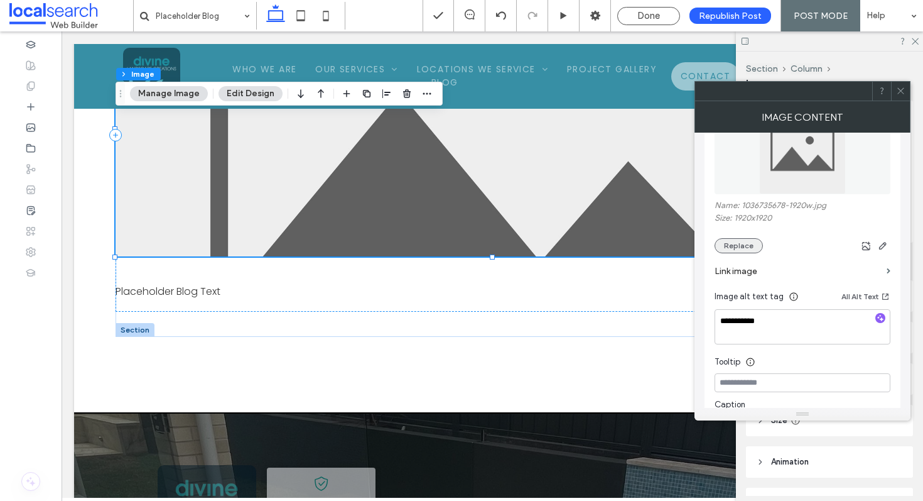
click at [751, 242] on button "Replace" at bounding box center [739, 245] width 48 height 15
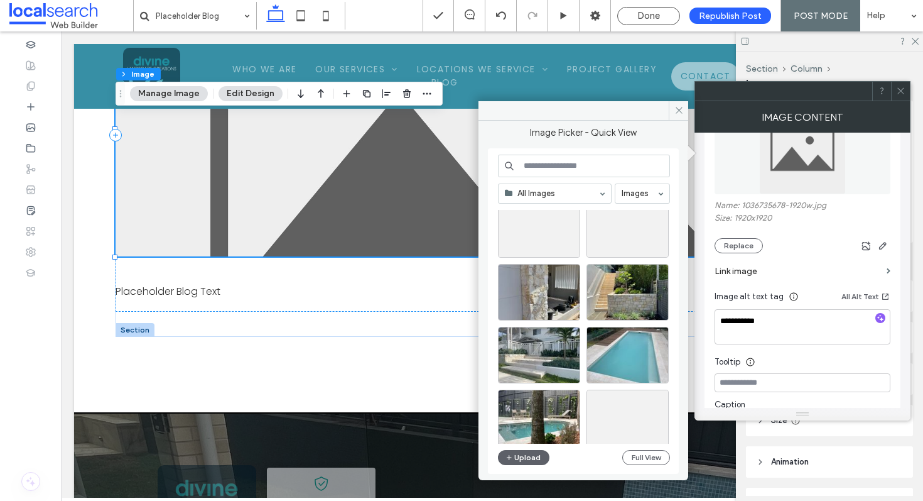
scroll to position [0, 0]
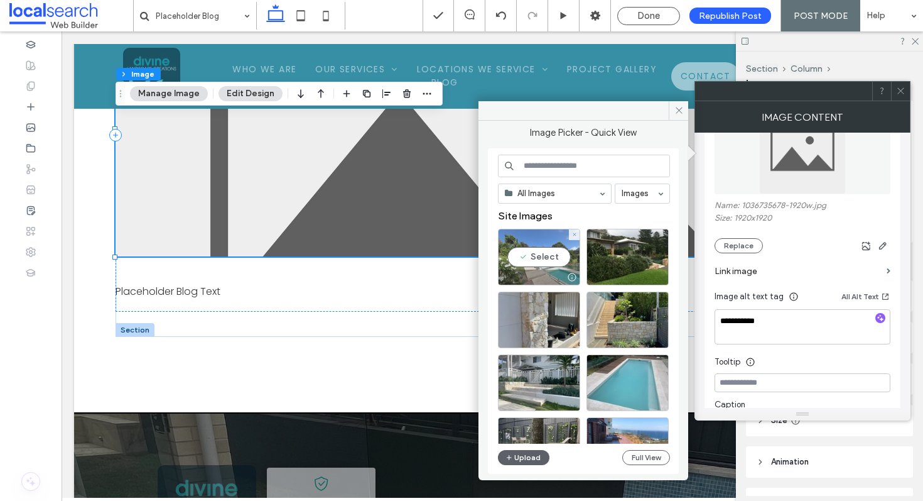
click at [551, 272] on div at bounding box center [539, 276] width 81 height 15
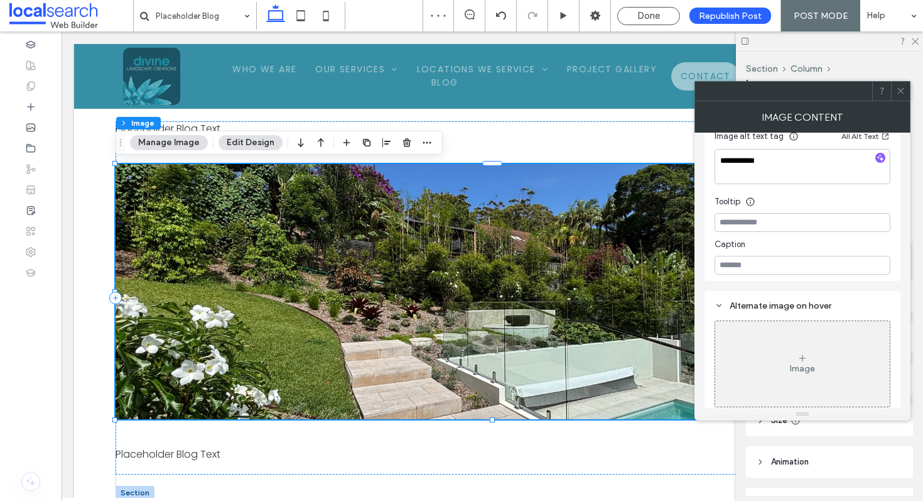
scroll to position [348, 0]
click at [899, 89] on use at bounding box center [900, 91] width 6 height 6
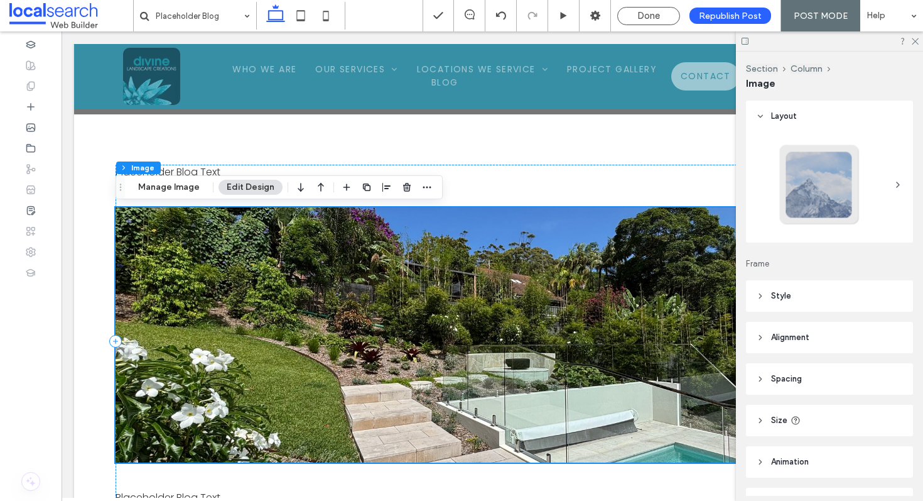
scroll to position [346, 0]
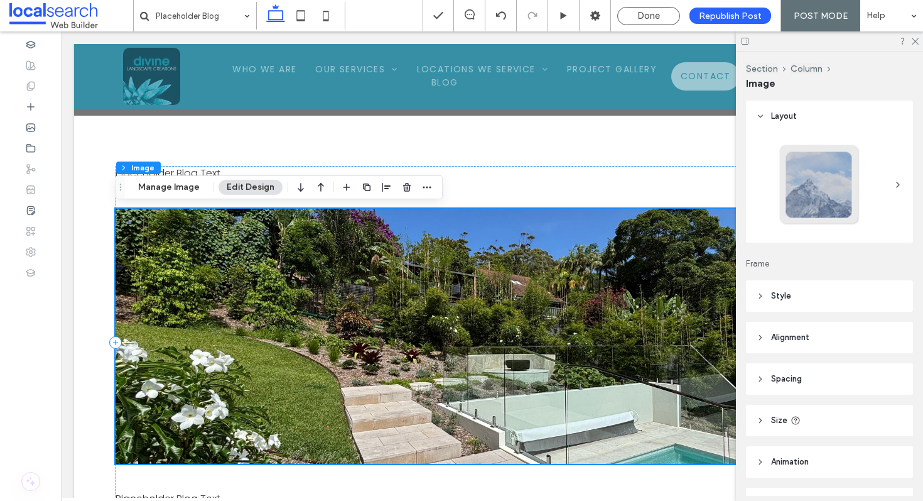
click at [606, 306] on img at bounding box center [493, 335] width 754 height 255
click at [188, 182] on button "Manage Image" at bounding box center [169, 187] width 78 height 15
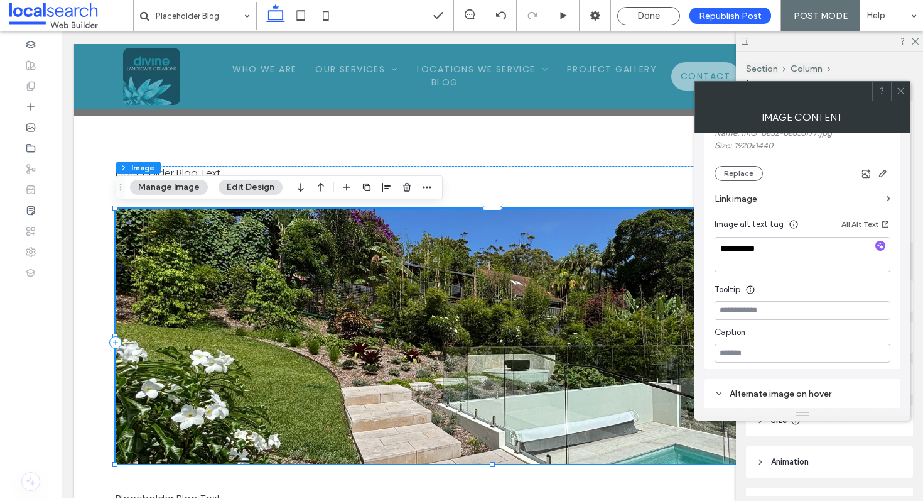
scroll to position [348, 0]
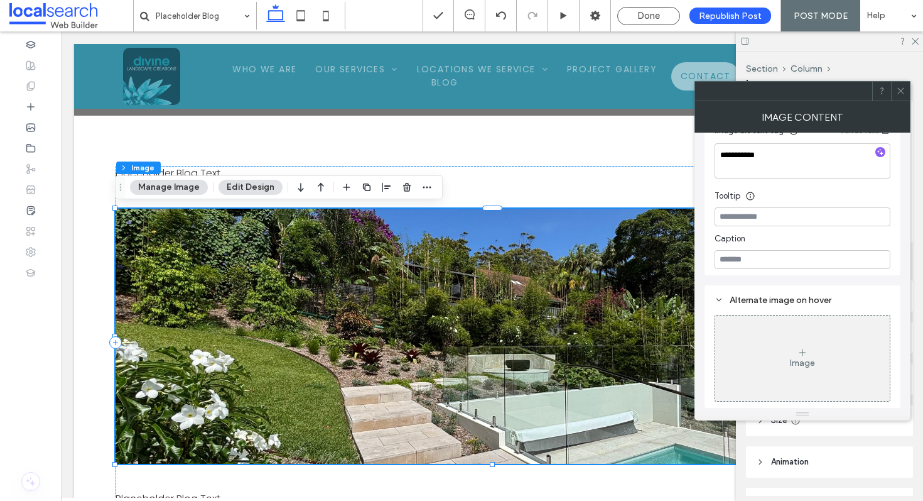
click at [900, 91] on use at bounding box center [900, 91] width 6 height 6
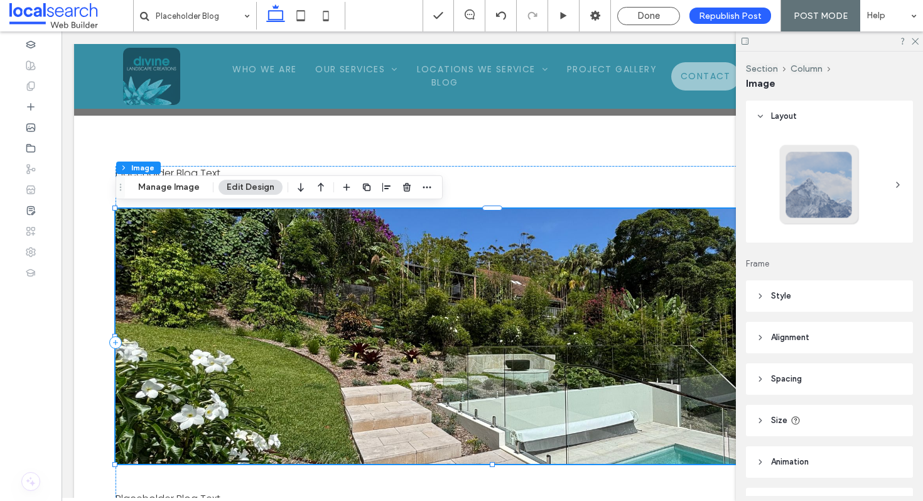
scroll to position [73, 0]
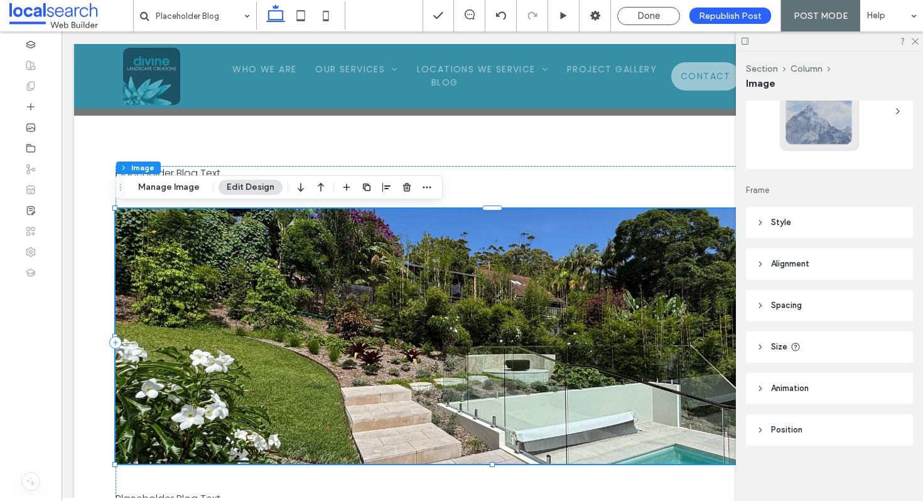
click at [818, 227] on header "Style" at bounding box center [829, 222] width 167 height 31
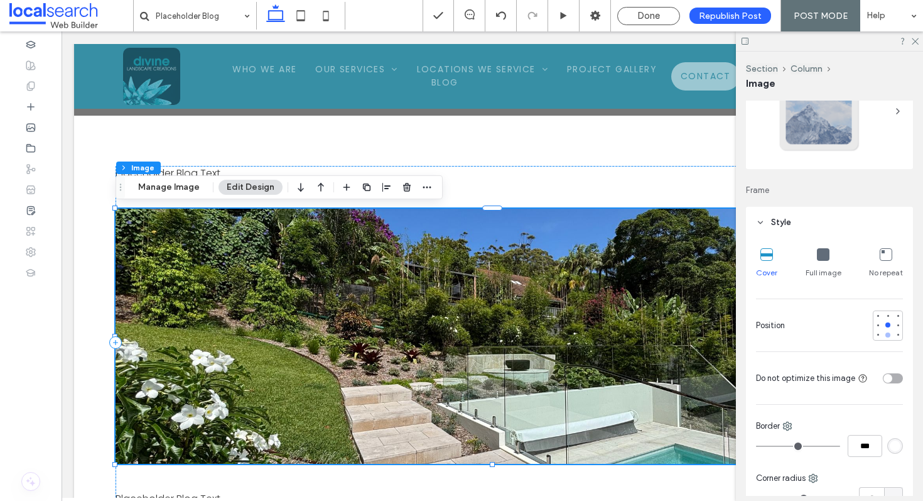
click at [888, 335] on div at bounding box center [887, 334] width 5 height 5
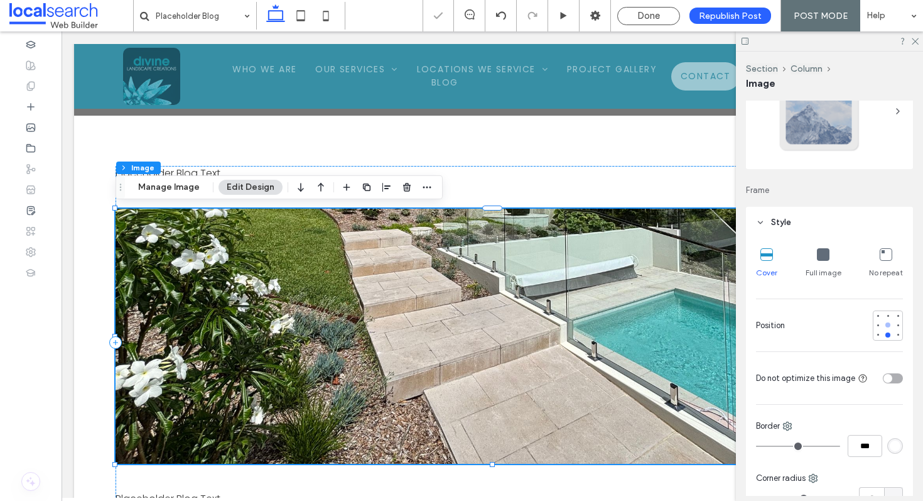
click at [887, 325] on div at bounding box center [887, 324] width 5 height 5
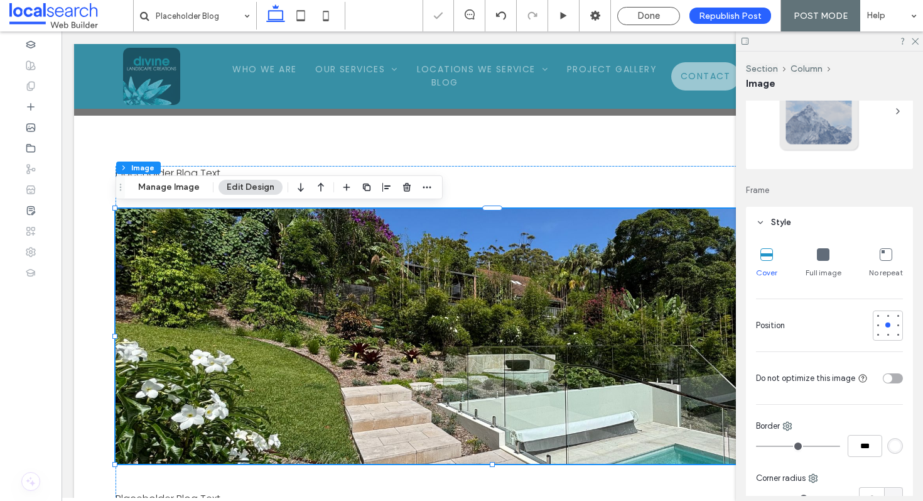
click at [919, 40] on div at bounding box center [829, 40] width 187 height 19
click at [915, 40] on icon at bounding box center [915, 40] width 8 height 8
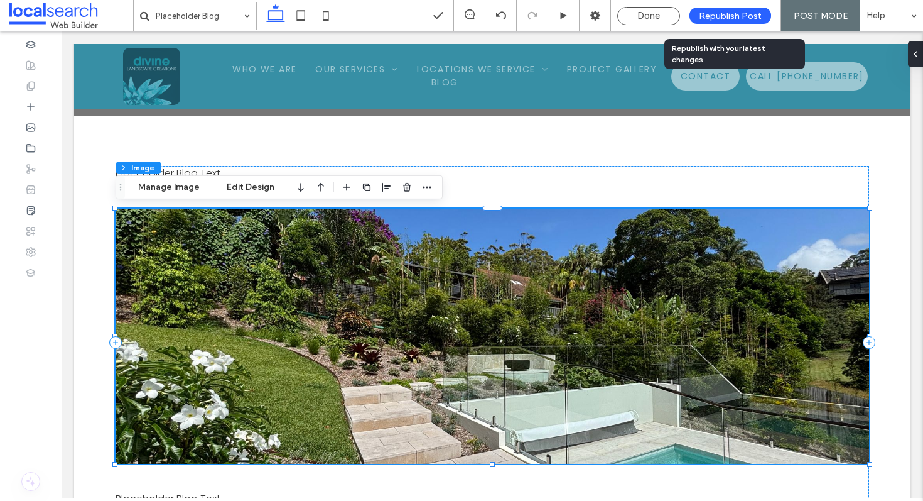
click at [744, 16] on span "Republish Post" at bounding box center [730, 16] width 63 height 11
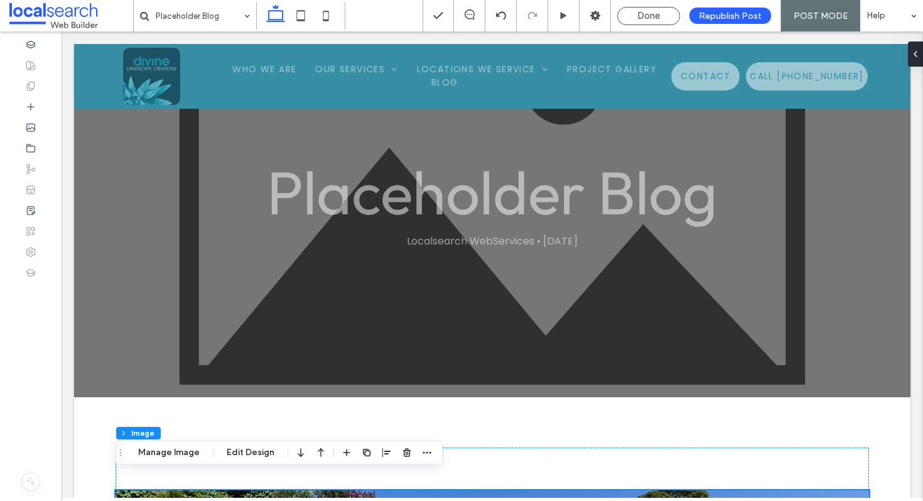
scroll to position [6, 0]
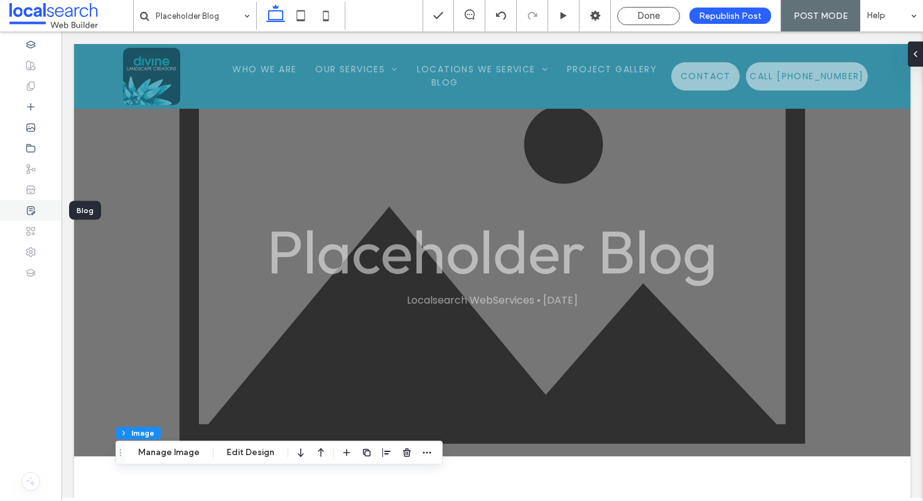
click at [29, 209] on icon at bounding box center [31, 210] width 10 height 10
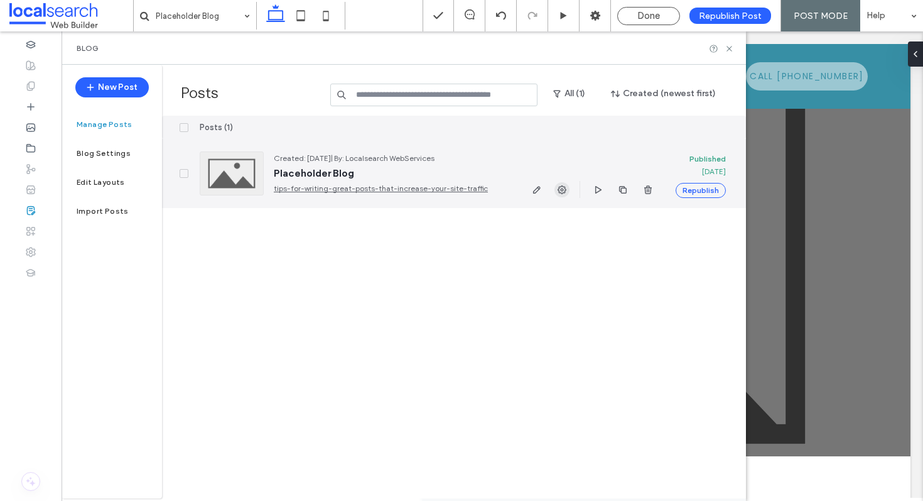
click at [557, 193] on icon "button" at bounding box center [562, 190] width 10 height 10
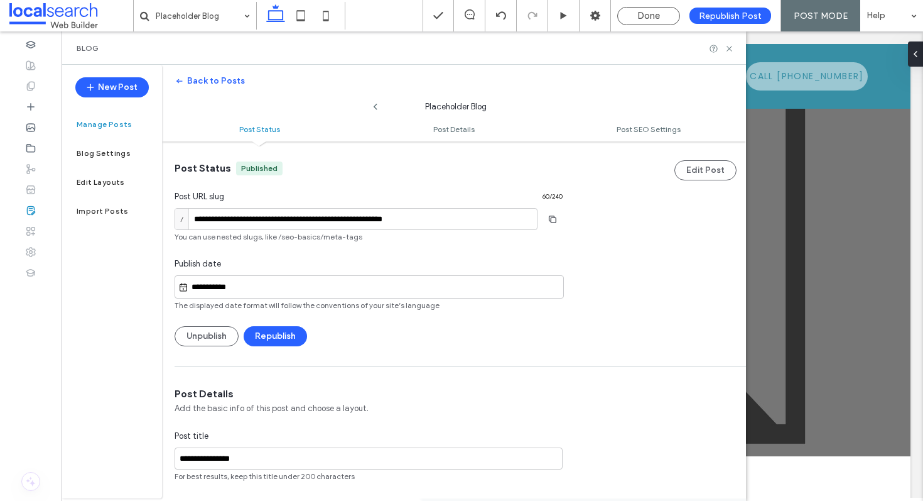
scroll to position [1, 0]
click at [457, 223] on input "**********" at bounding box center [356, 218] width 363 height 22
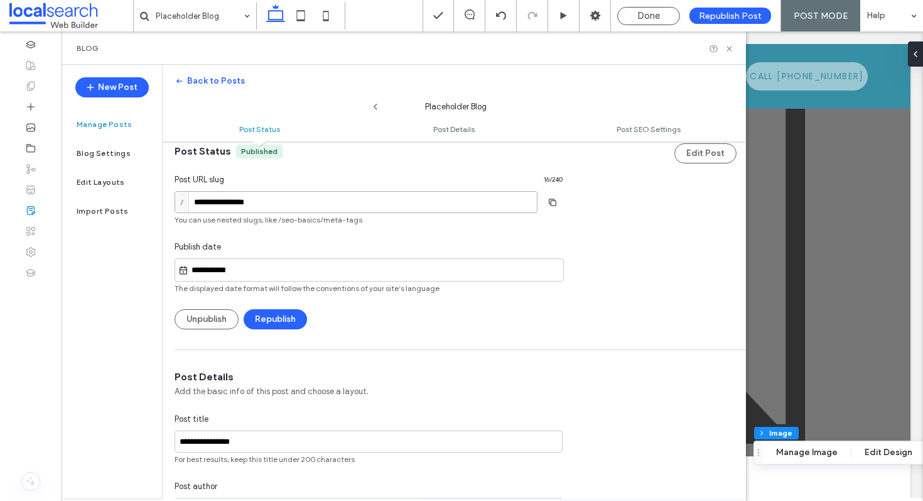
scroll to position [0, 0]
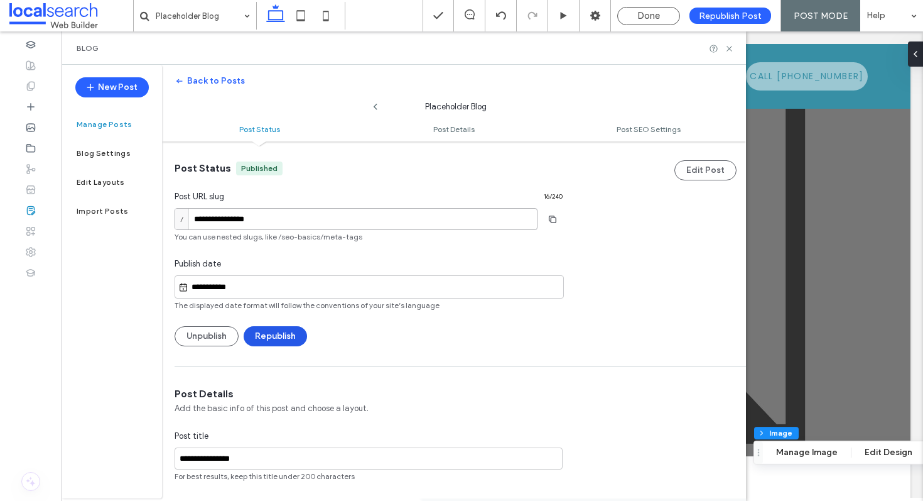
type input "**********"
click at [278, 339] on button "Republish" at bounding box center [275, 336] width 63 height 20
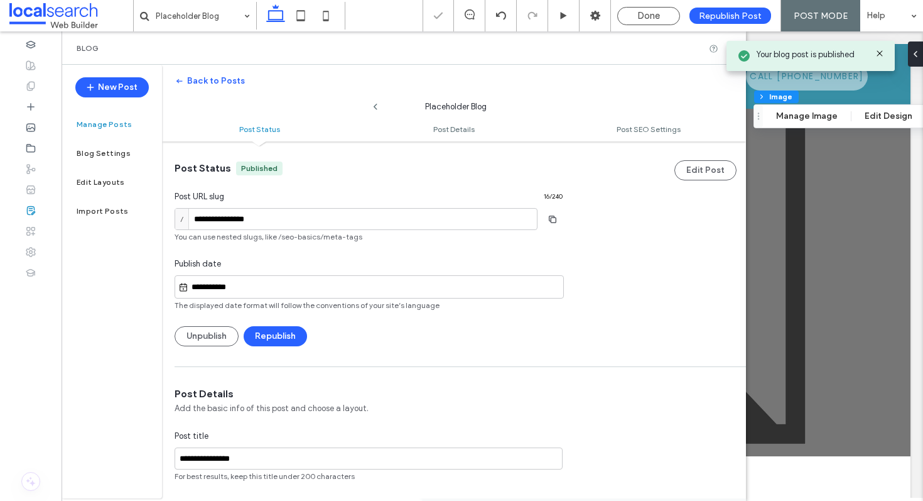
click at [879, 51] on icon at bounding box center [880, 53] width 10 height 10
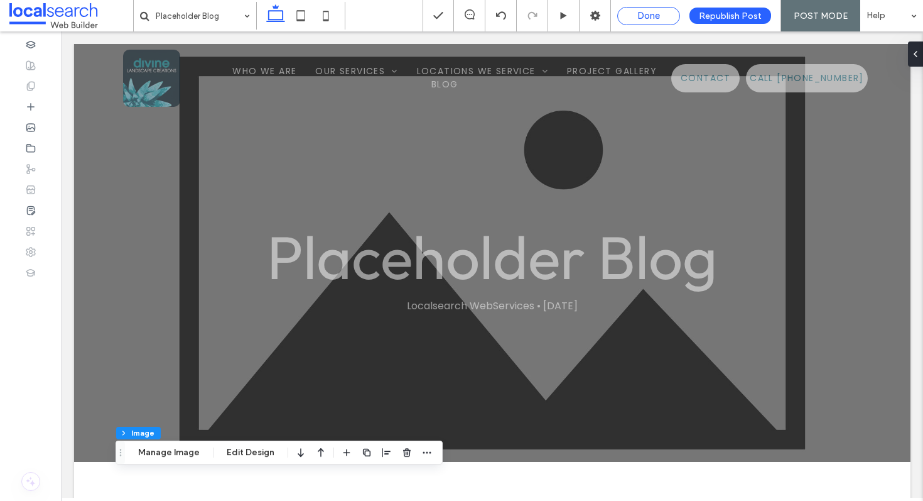
click at [658, 20] on span "Done" at bounding box center [648, 15] width 23 height 11
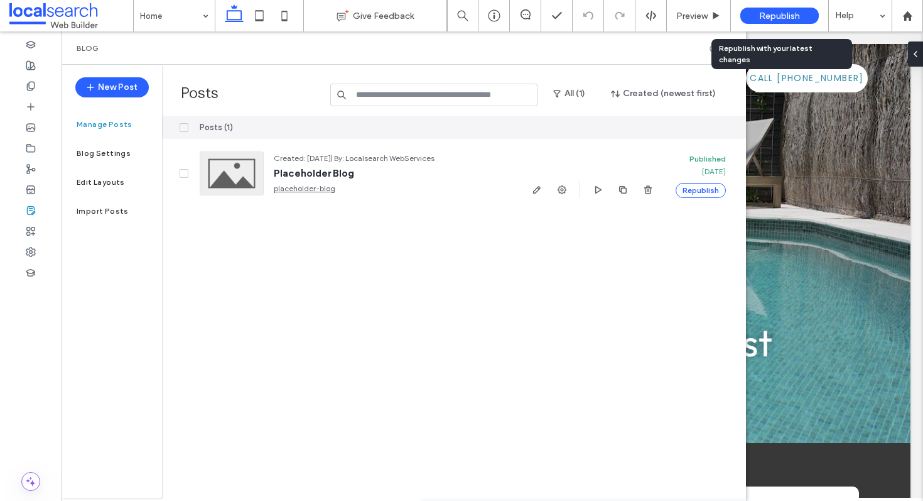
click at [766, 15] on span "Republish" at bounding box center [779, 16] width 41 height 11
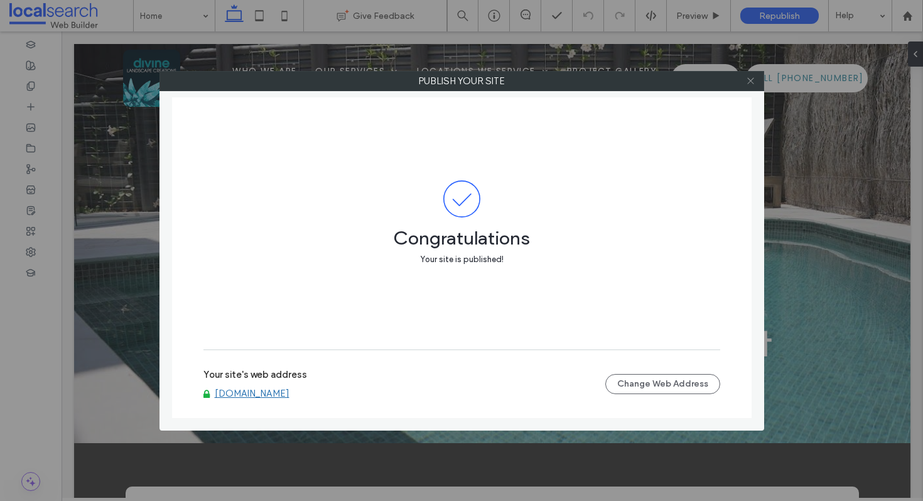
click at [752, 80] on icon at bounding box center [750, 80] width 9 height 9
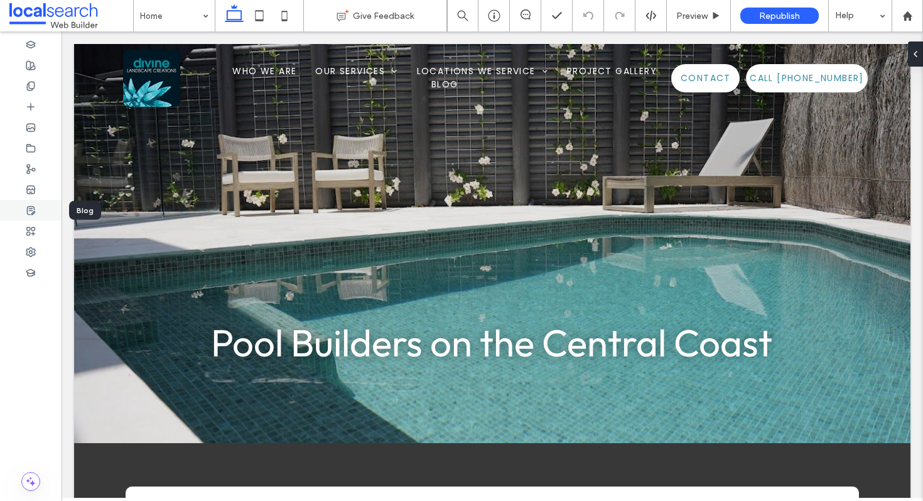
click at [30, 208] on use at bounding box center [31, 210] width 8 height 8
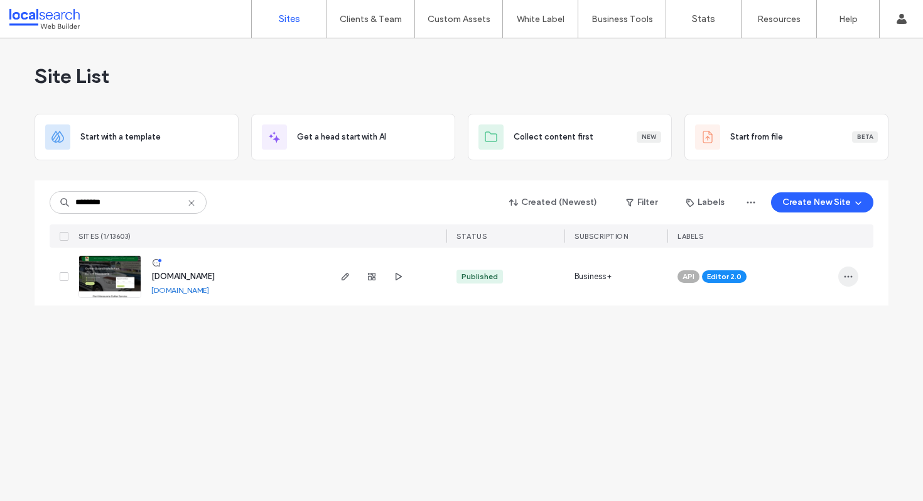
type input "********"
click at [852, 281] on icon "button" at bounding box center [848, 276] width 10 height 10
click at [797, 357] on span "Assign Label" at bounding box center [793, 356] width 46 height 13
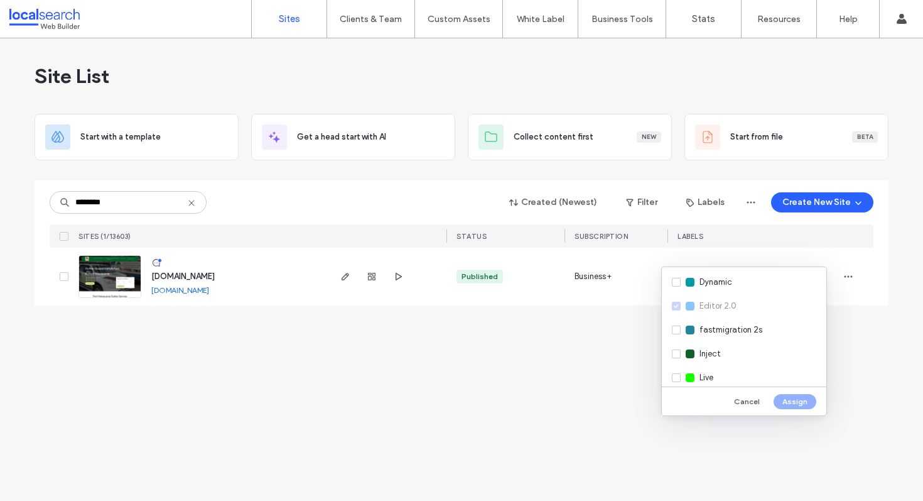
scroll to position [166, 0]
click at [676, 360] on div "Live" at bounding box center [744, 356] width 165 height 24
click at [808, 405] on button "Assign" at bounding box center [795, 401] width 43 height 15
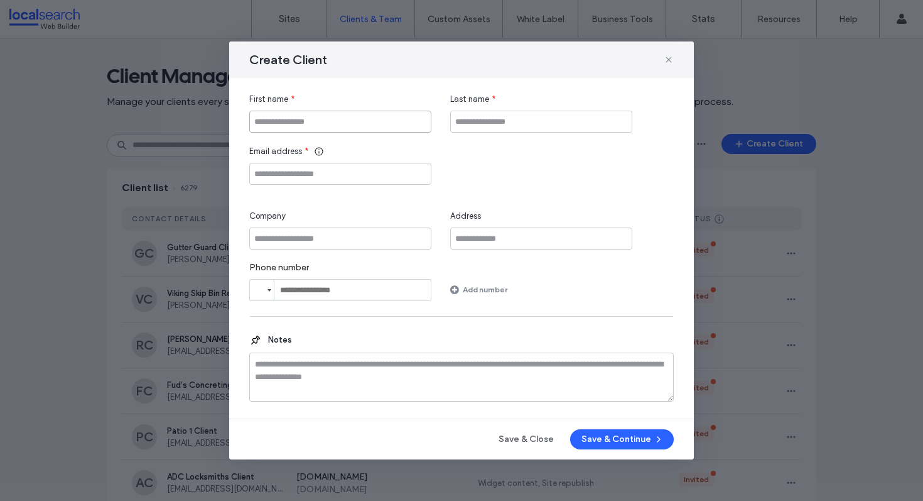
click at [292, 114] on input "First name" at bounding box center [340, 122] width 182 height 22
paste input "**********"
type input "**********"
click at [335, 242] on input "Company" at bounding box center [340, 238] width 182 height 22
paste input "**********"
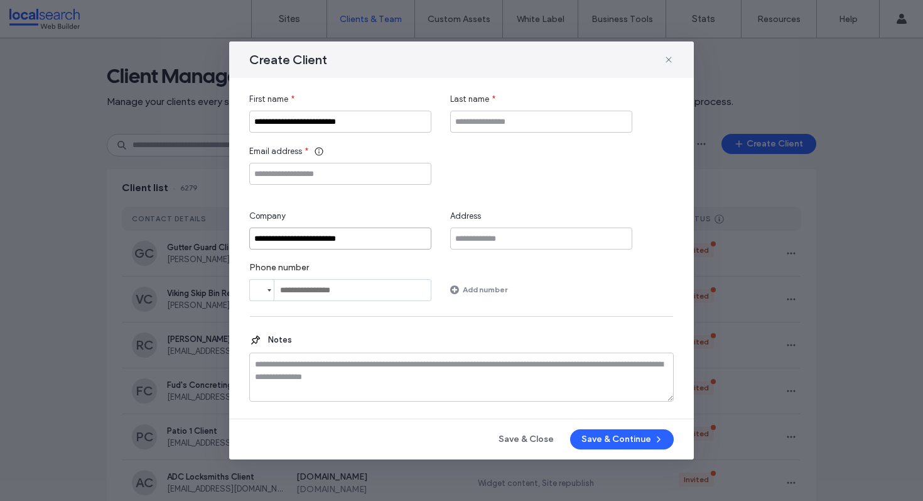
type input "**********"
click at [485, 121] on input "Last name" at bounding box center [541, 122] width 182 height 22
type input "******"
click at [310, 168] on input "Email address" at bounding box center [340, 174] width 182 height 22
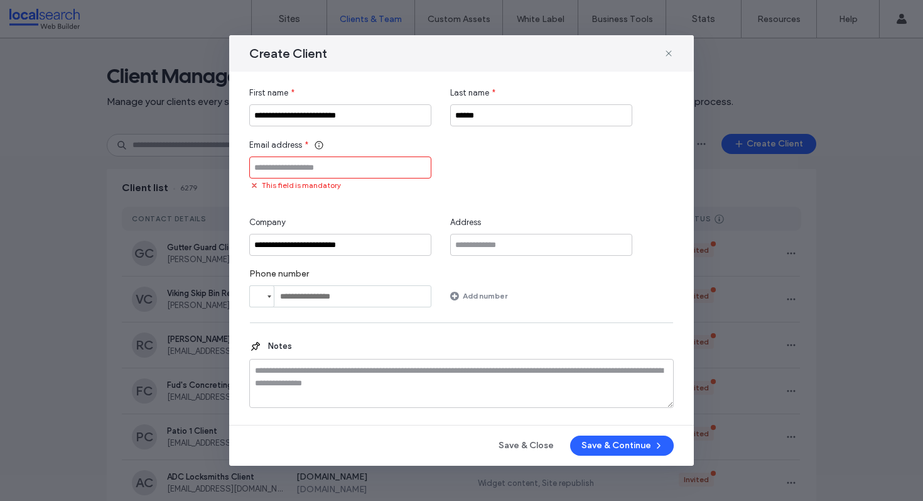
paste input "**********"
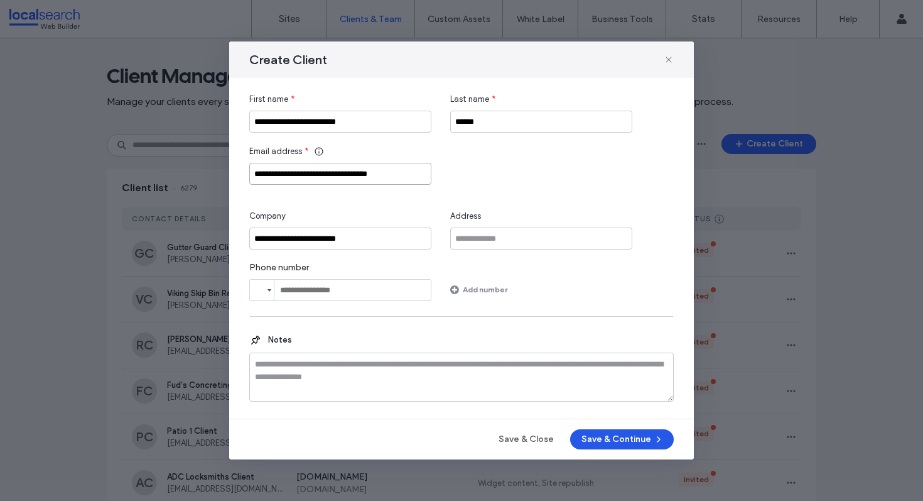
type input "**********"
click at [625, 440] on button "Save & Continue" at bounding box center [622, 439] width 104 height 20
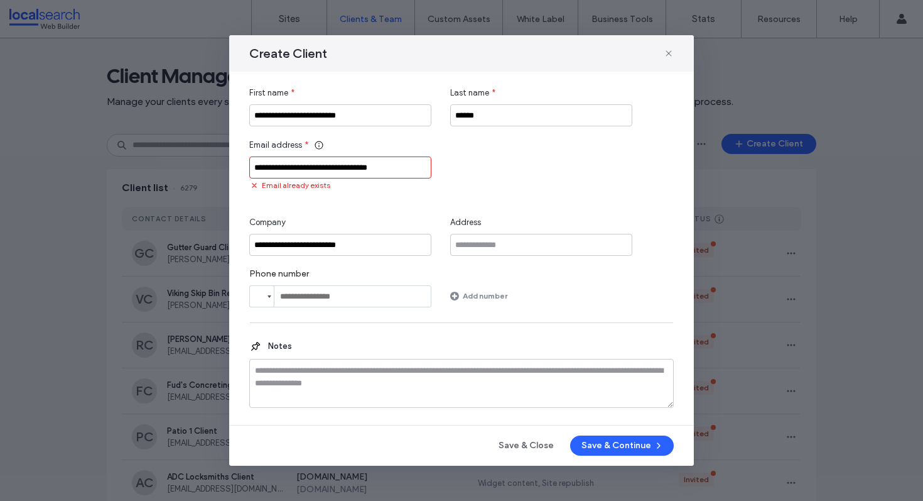
click at [323, 173] on input "**********" at bounding box center [340, 167] width 182 height 22
click at [667, 51] on span at bounding box center [669, 53] width 10 height 16
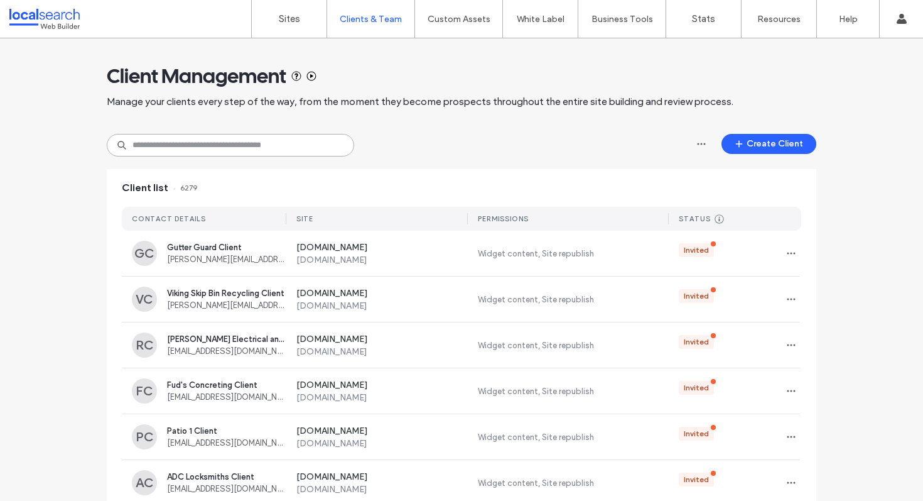
click at [191, 143] on input at bounding box center [230, 145] width 247 height 23
paste input "**********"
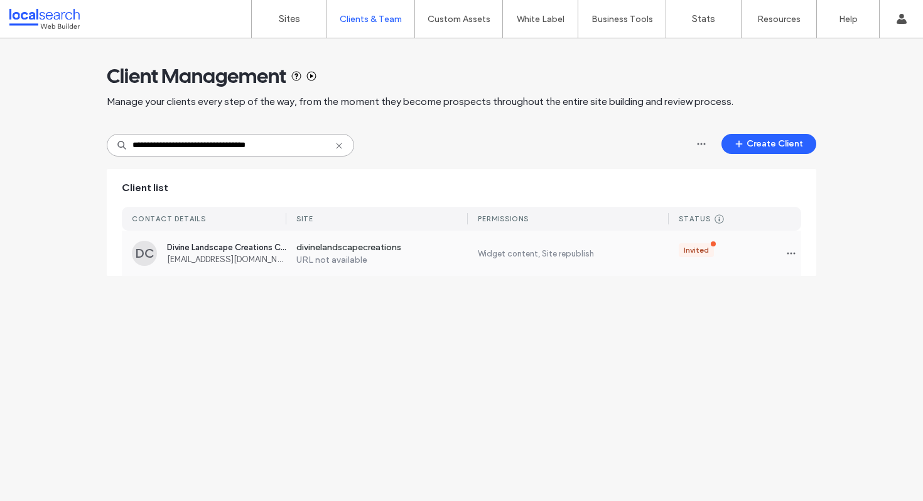
type input "**********"
click at [252, 253] on div "Divine Landscape Creations Client info@divinelandscapecreations.com.au" at bounding box center [226, 252] width 119 height 21
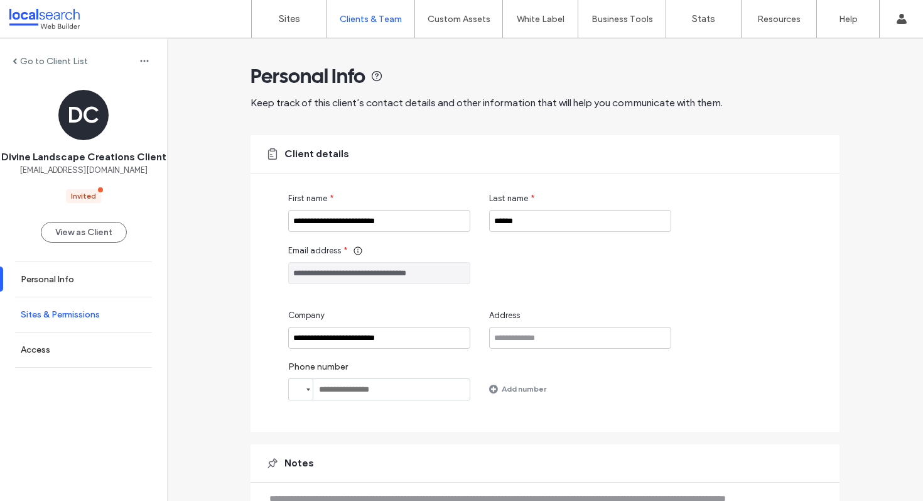
click at [53, 320] on label "Sites & Permissions" at bounding box center [60, 314] width 79 height 11
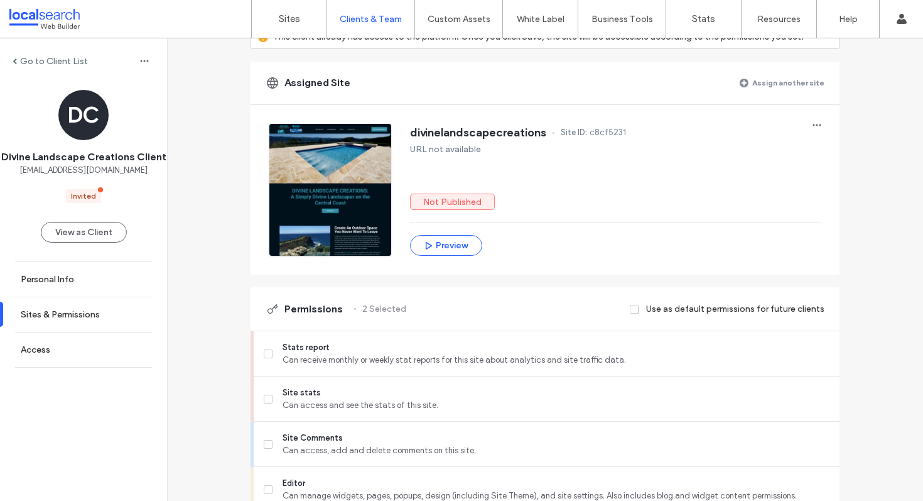
scroll to position [143, 0]
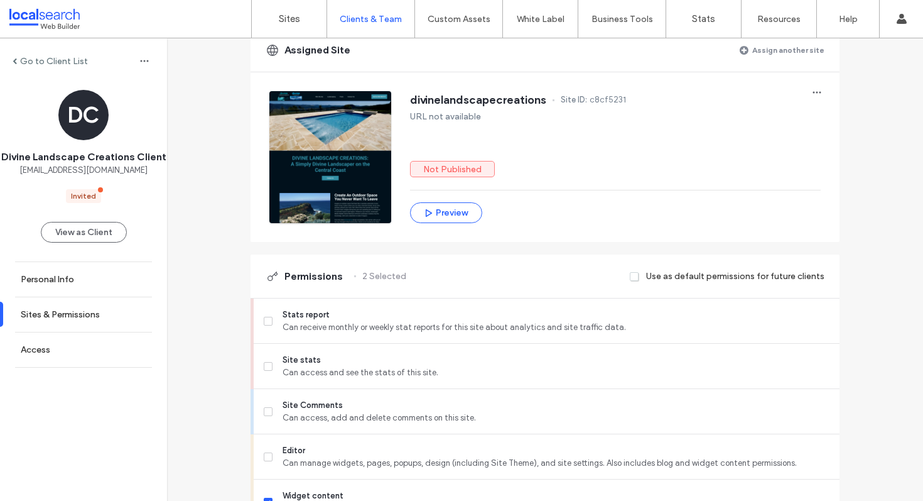
click at [767, 40] on label "Assign another site" at bounding box center [788, 50] width 72 height 22
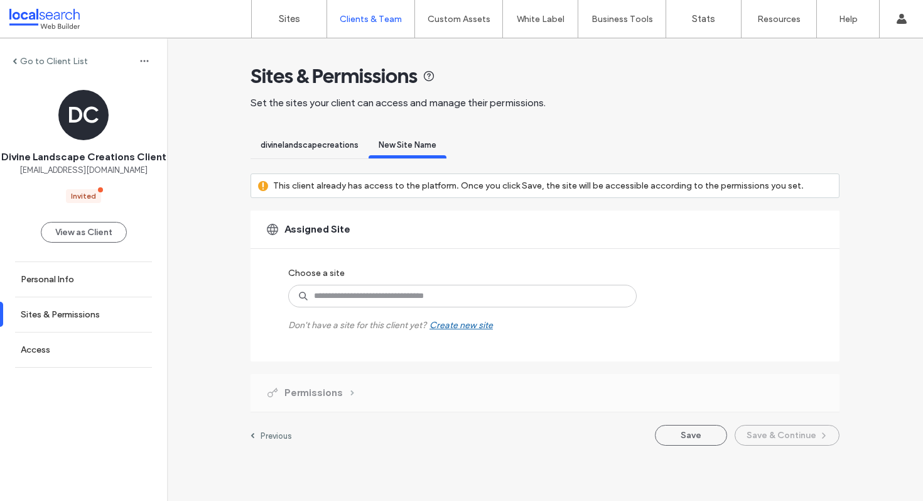
scroll to position [0, 0]
click at [455, 299] on input at bounding box center [462, 295] width 349 height 23
type input "********"
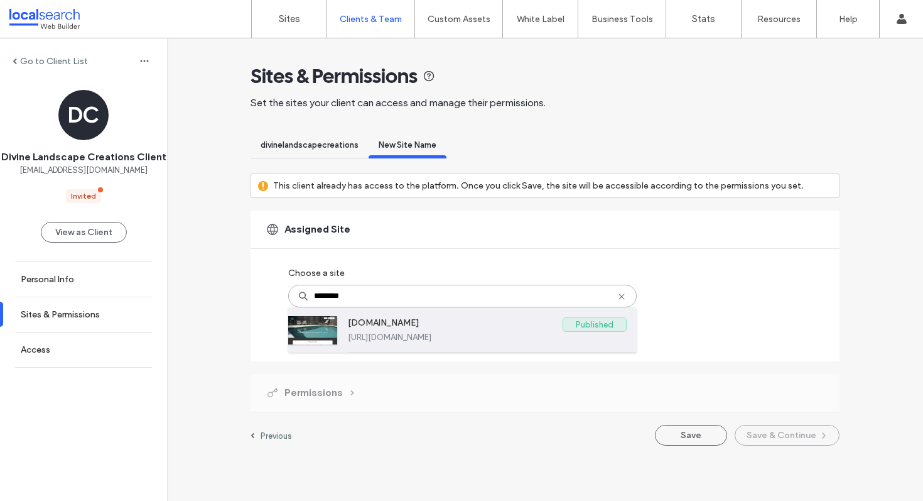
click at [391, 337] on label "https://www.divinelandscapecreations.com.au" at bounding box center [487, 336] width 279 height 9
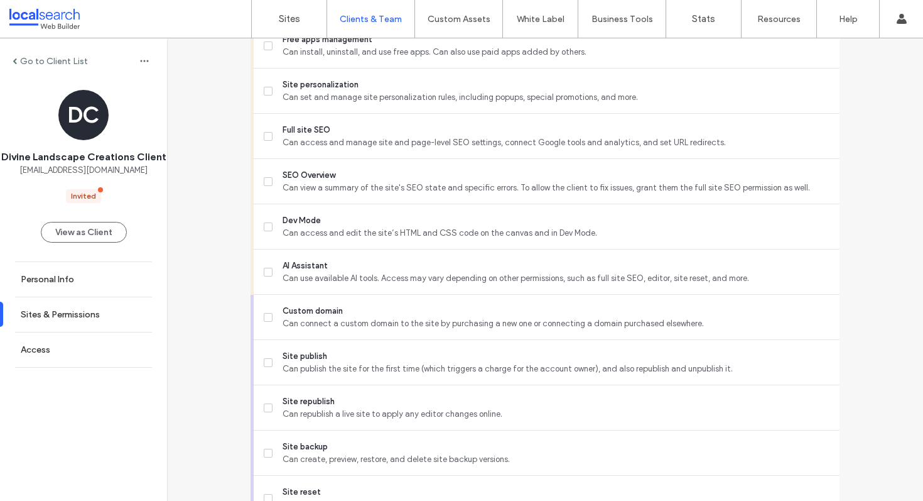
scroll to position [1110, 0]
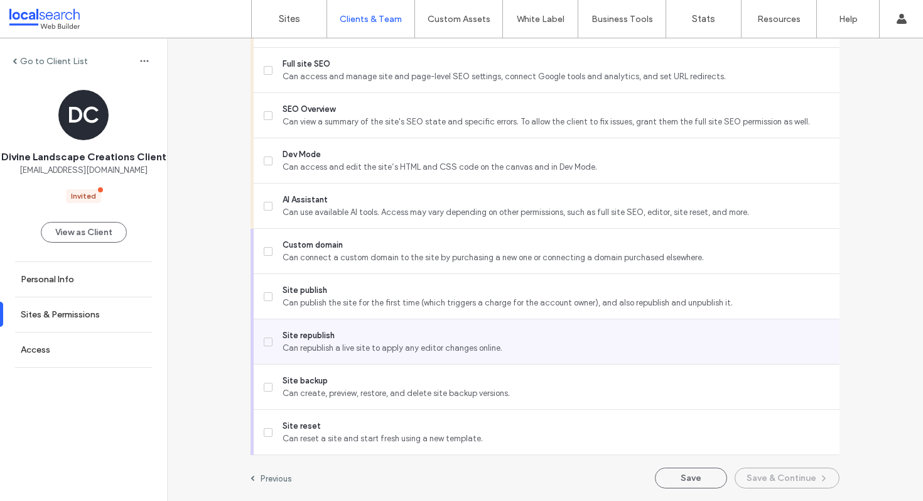
click at [268, 339] on span at bounding box center [268, 341] width 9 height 9
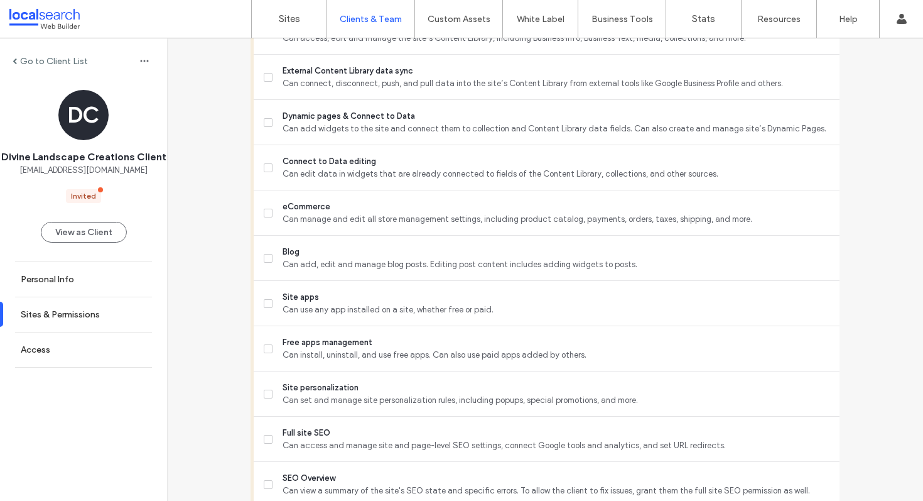
scroll to position [739, 0]
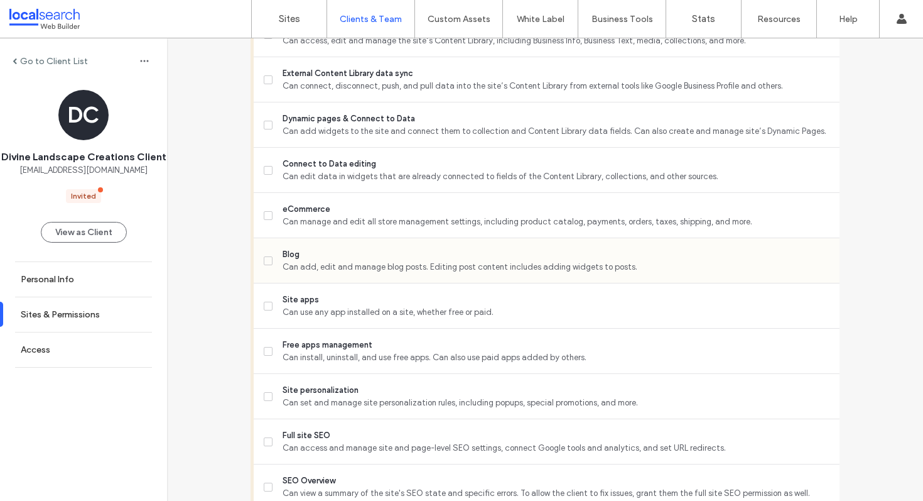
click at [268, 261] on label "Blog Can add, edit and manage blog posts. Editing post content includes adding …" at bounding box center [547, 260] width 566 height 25
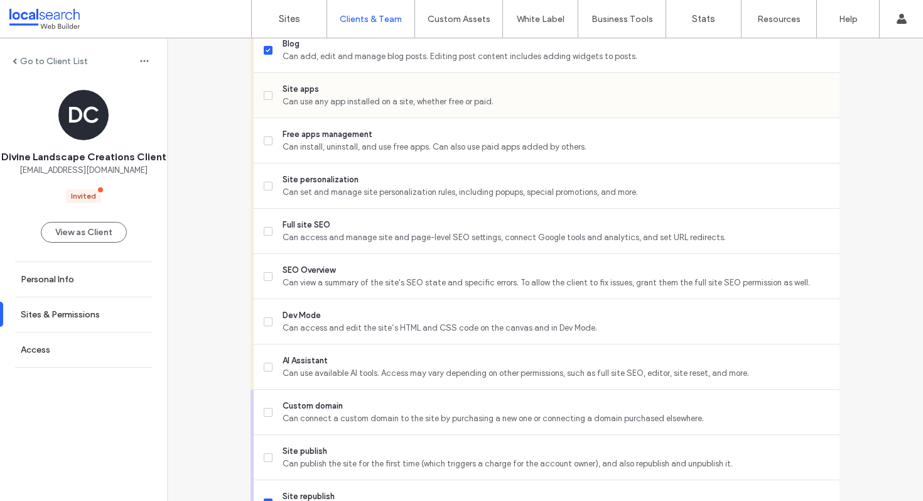
scroll to position [1110, 0]
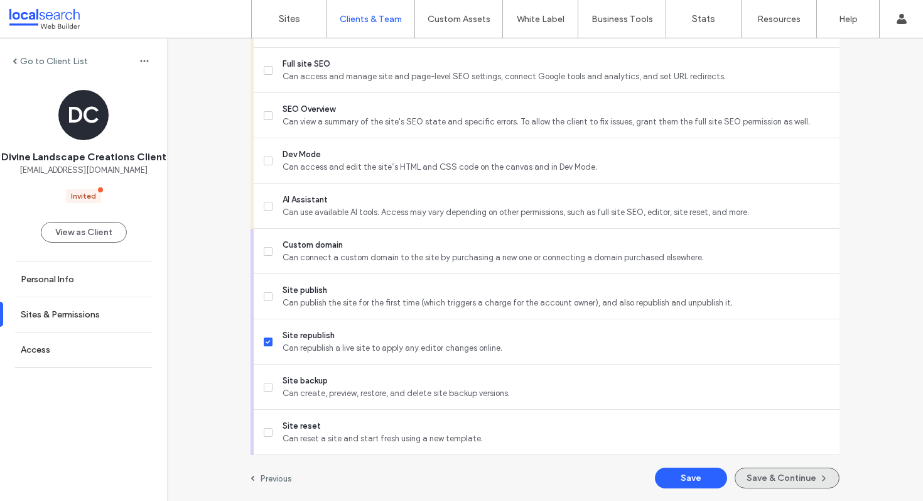
click at [788, 480] on button "Save & Continue" at bounding box center [787, 477] width 105 height 21
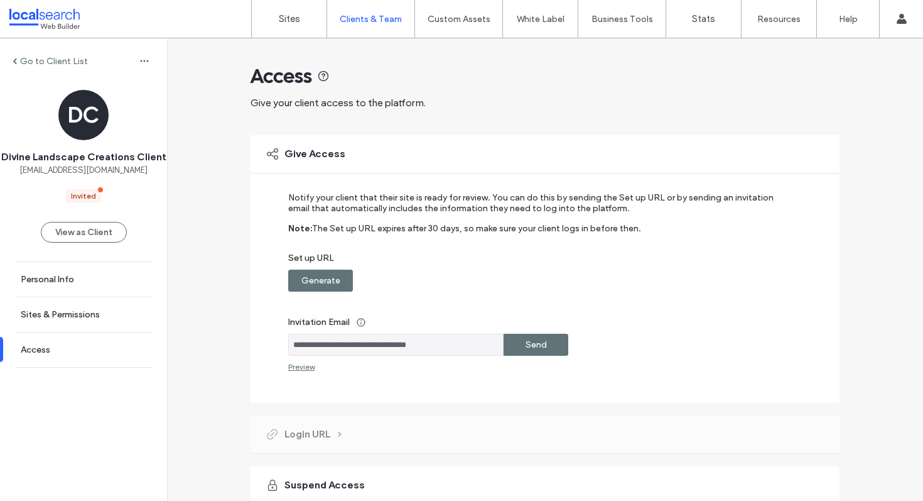
click at [314, 275] on label "Generate" at bounding box center [320, 280] width 39 height 23
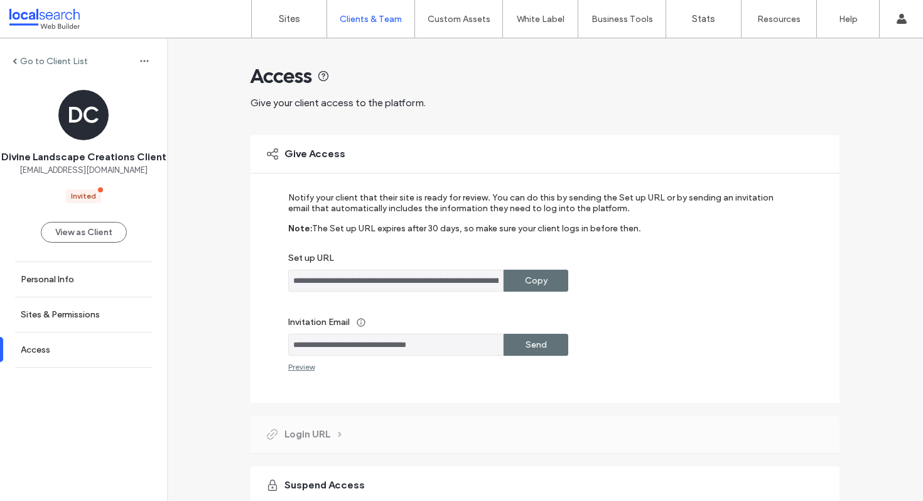
click at [518, 276] on div "Copy" at bounding box center [536, 280] width 65 height 22
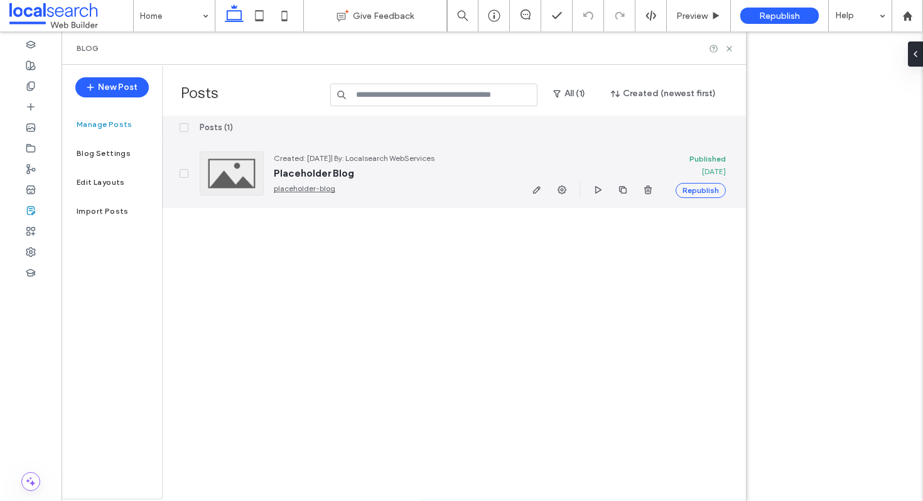
click at [242, 174] on div at bounding box center [232, 173] width 64 height 44
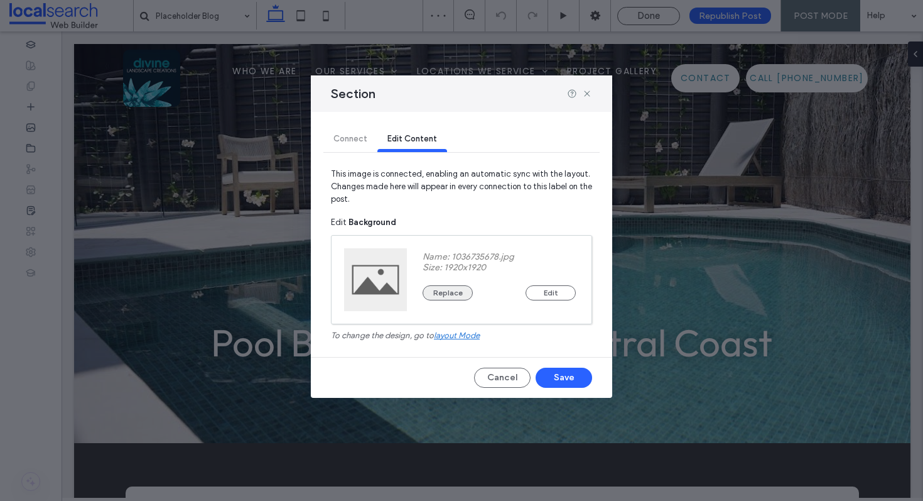
click at [457, 294] on button "Replace" at bounding box center [448, 292] width 50 height 15
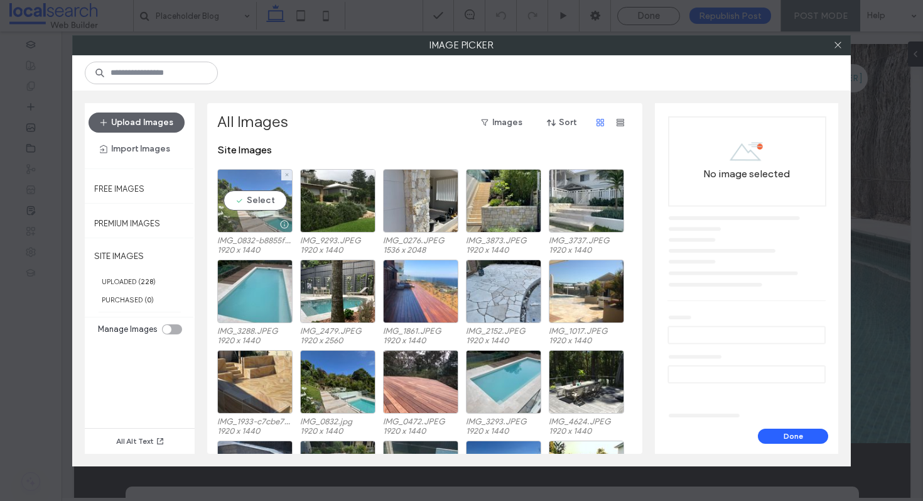
click at [260, 198] on div "Select" at bounding box center [254, 200] width 75 height 63
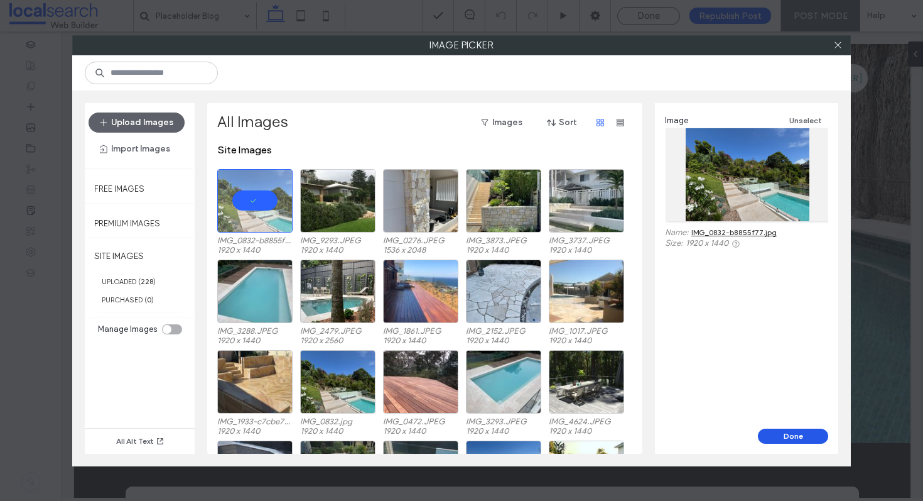
click at [808, 438] on button "Done" at bounding box center [793, 435] width 70 height 15
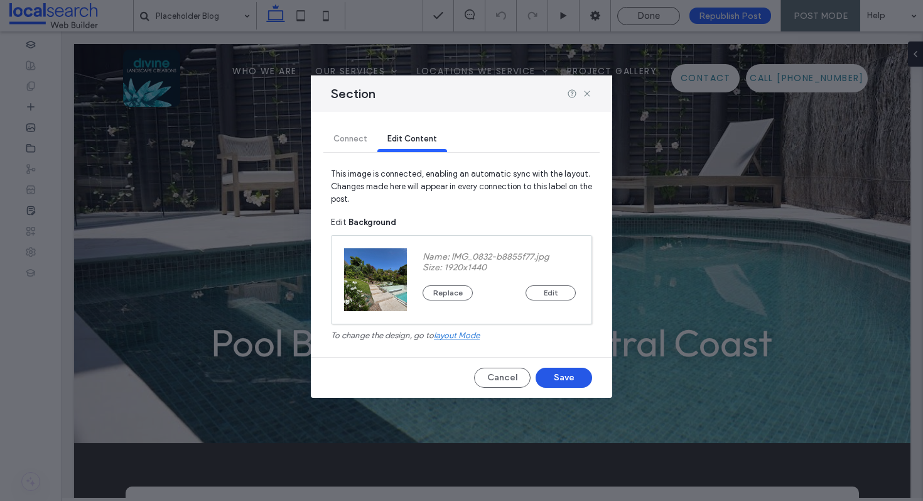
click at [578, 377] on button "Save" at bounding box center [564, 377] width 57 height 20
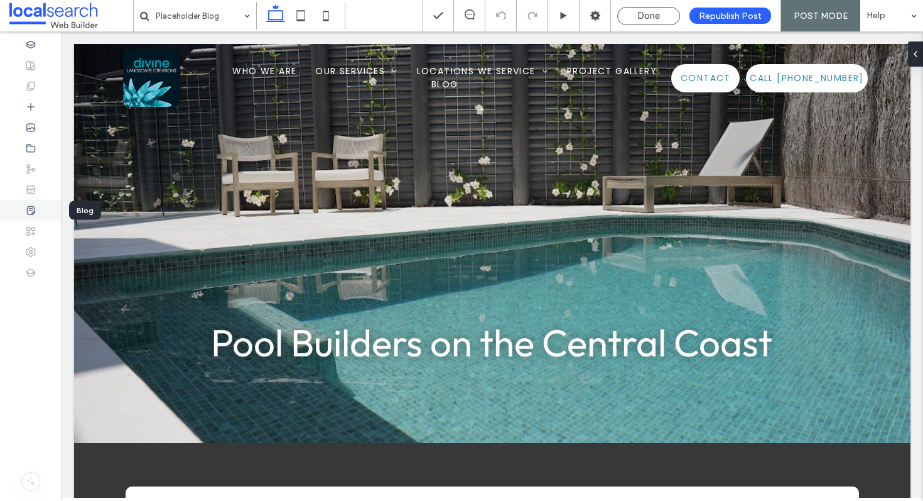
click at [36, 211] on div at bounding box center [31, 210] width 62 height 21
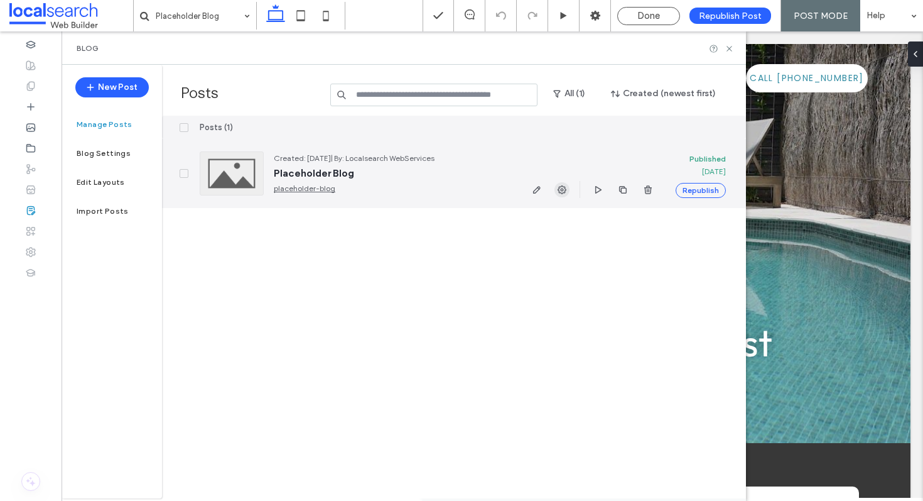
click at [565, 187] on use "button" at bounding box center [562, 189] width 9 height 9
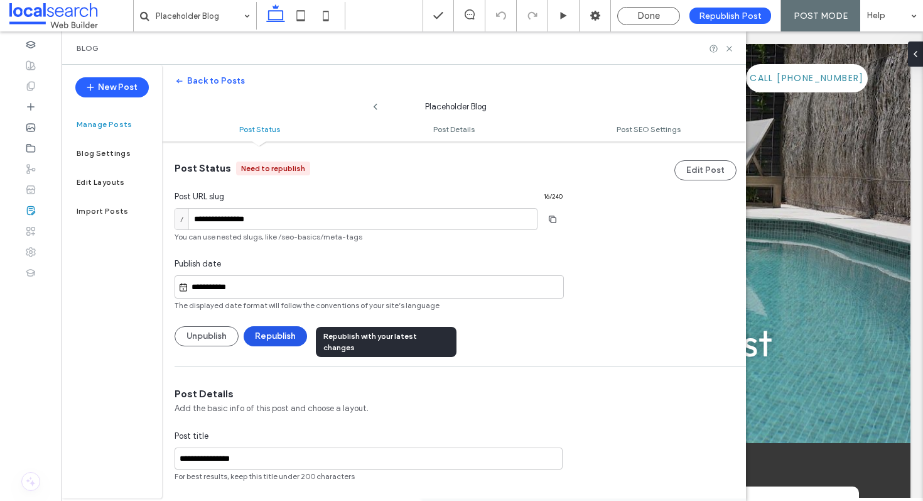
click at [288, 337] on button "Republish" at bounding box center [275, 336] width 63 height 20
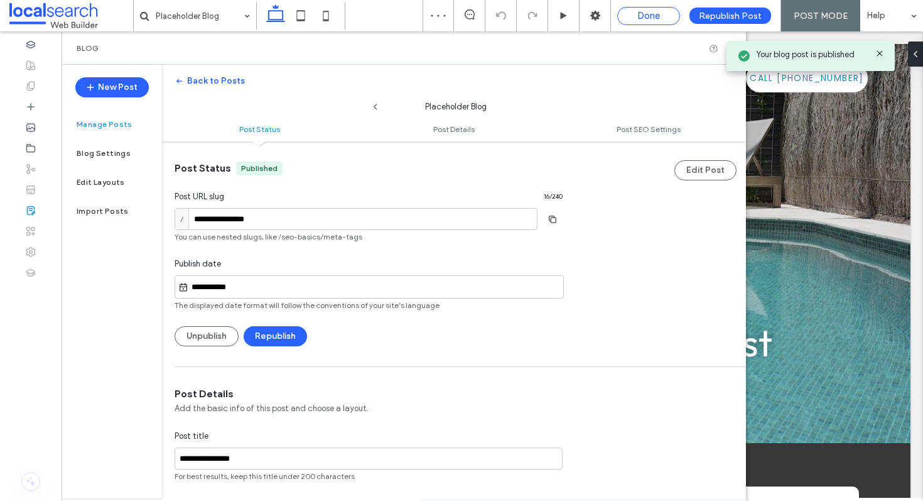
click at [654, 14] on span "Done" at bounding box center [648, 15] width 23 height 11
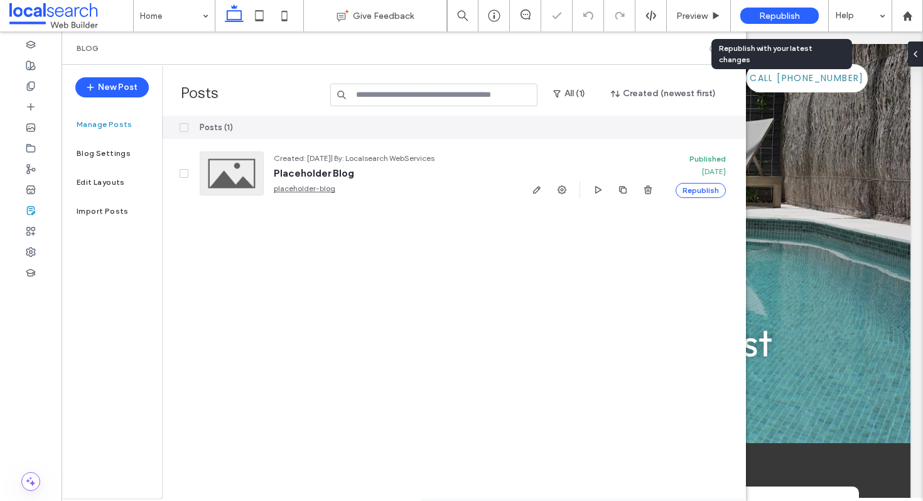
click at [784, 11] on span "Republish" at bounding box center [779, 16] width 41 height 11
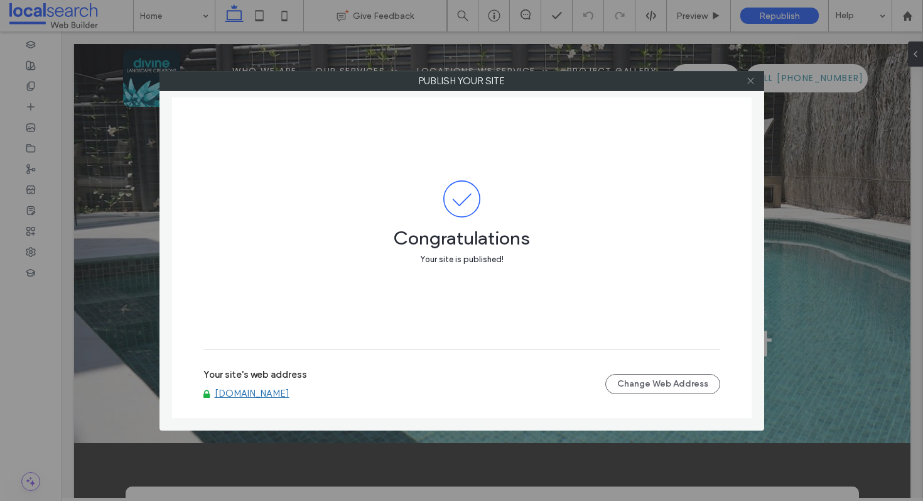
click at [754, 84] on icon at bounding box center [750, 80] width 9 height 9
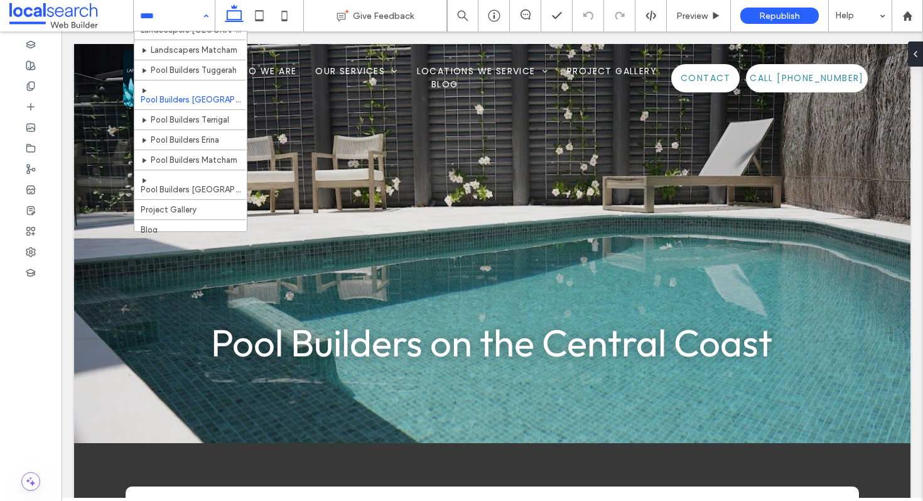
scroll to position [511, 0]
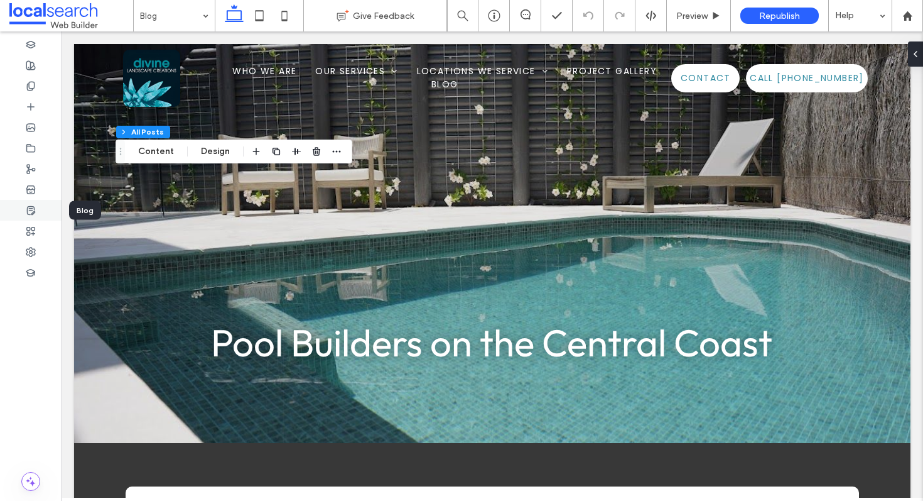
click at [30, 206] on use at bounding box center [31, 210] width 8 height 8
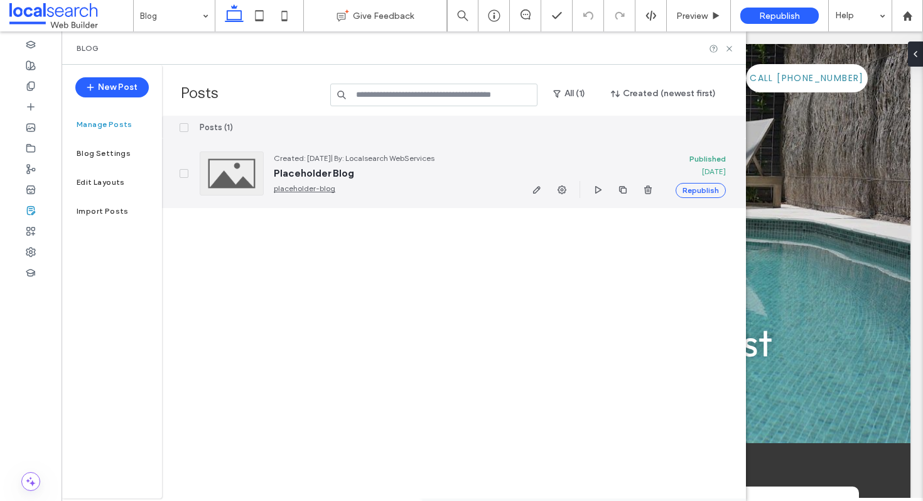
click at [236, 170] on div at bounding box center [232, 173] width 64 height 44
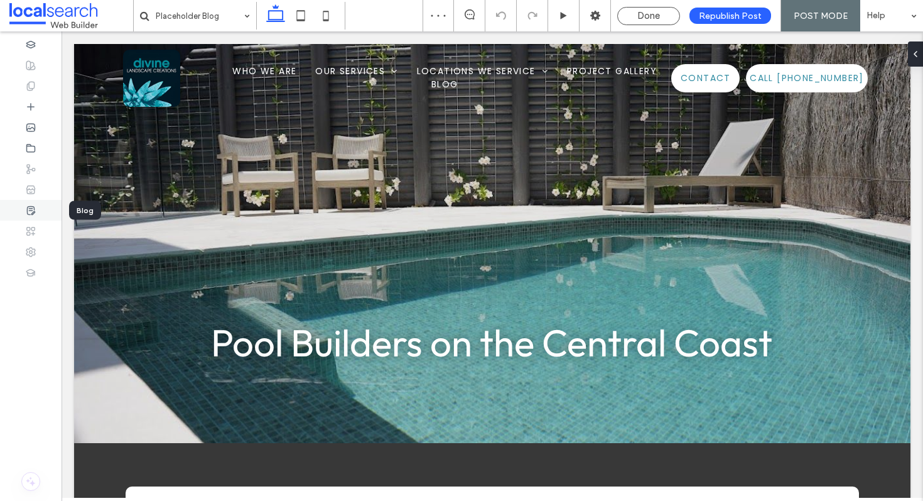
click at [32, 206] on use at bounding box center [31, 210] width 8 height 8
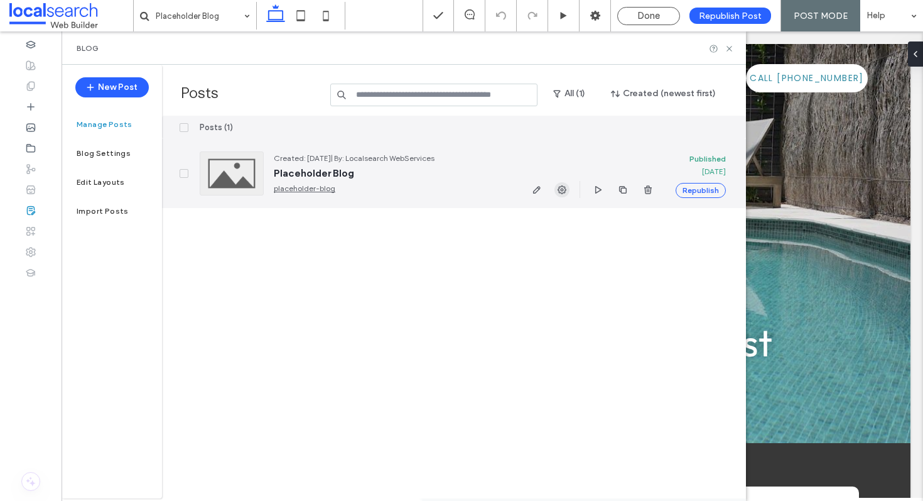
click at [563, 191] on icon "button" at bounding box center [562, 190] width 10 height 10
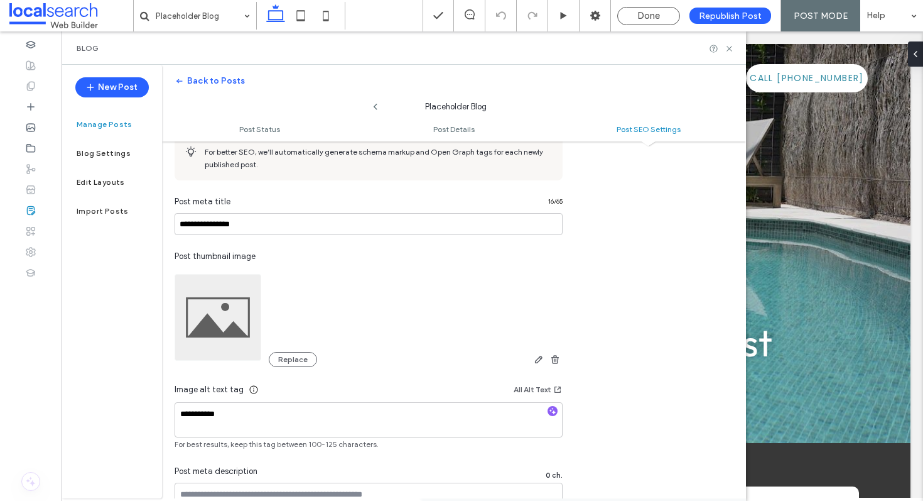
scroll to position [739, 0]
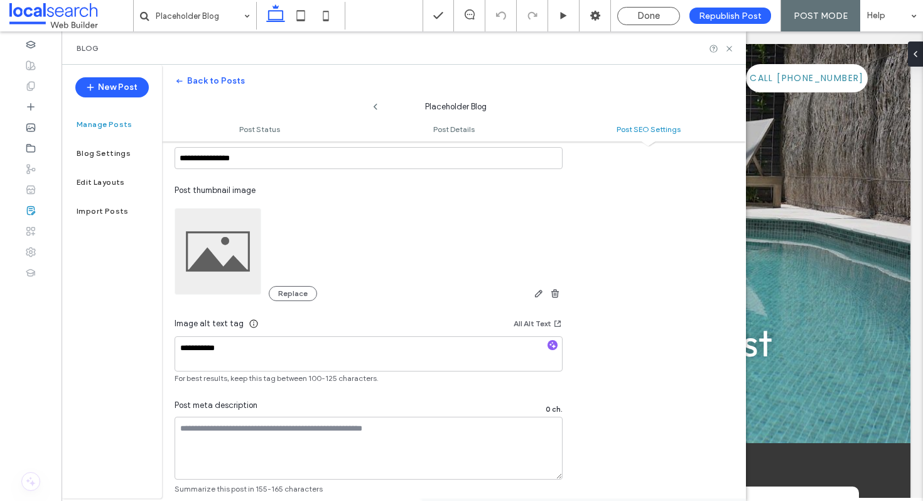
click at [227, 263] on img at bounding box center [218, 251] width 87 height 87
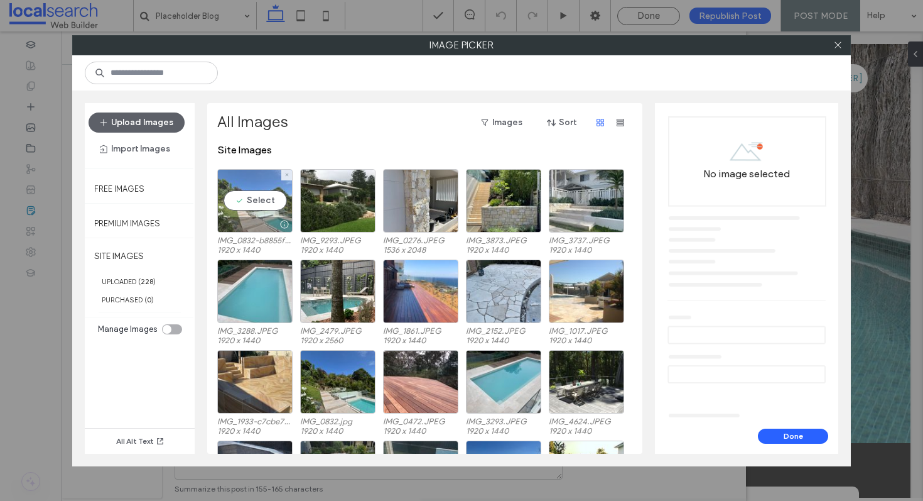
click at [256, 202] on div "Select" at bounding box center [254, 200] width 75 height 63
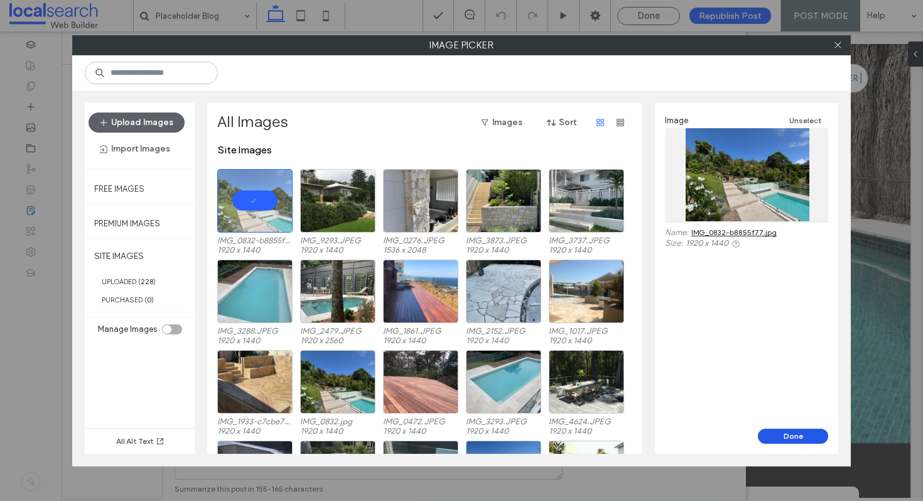
click at [762, 437] on button "Done" at bounding box center [793, 435] width 70 height 15
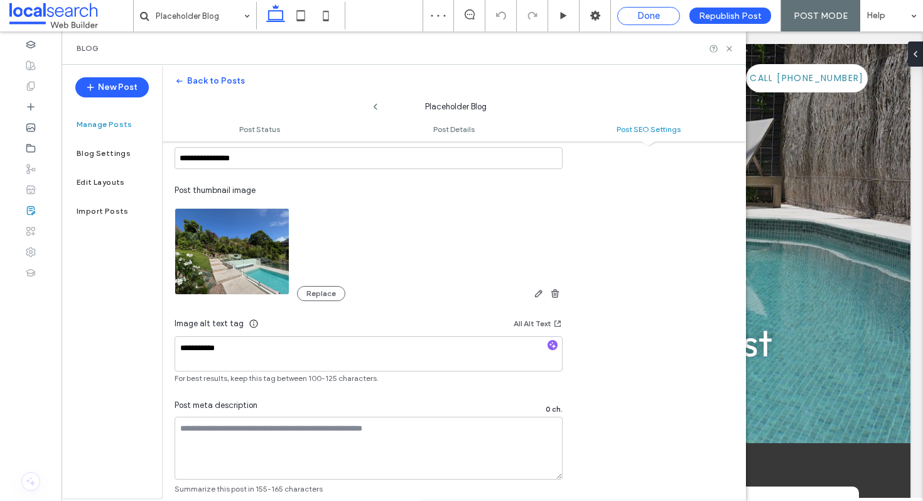
click at [653, 18] on span "Done" at bounding box center [648, 15] width 23 height 11
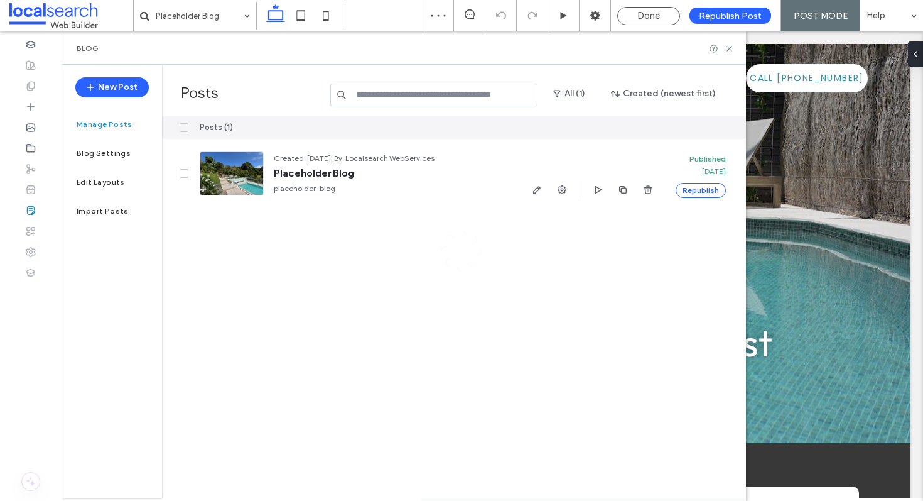
click at [727, 21] on div at bounding box center [461, 250] width 923 height 501
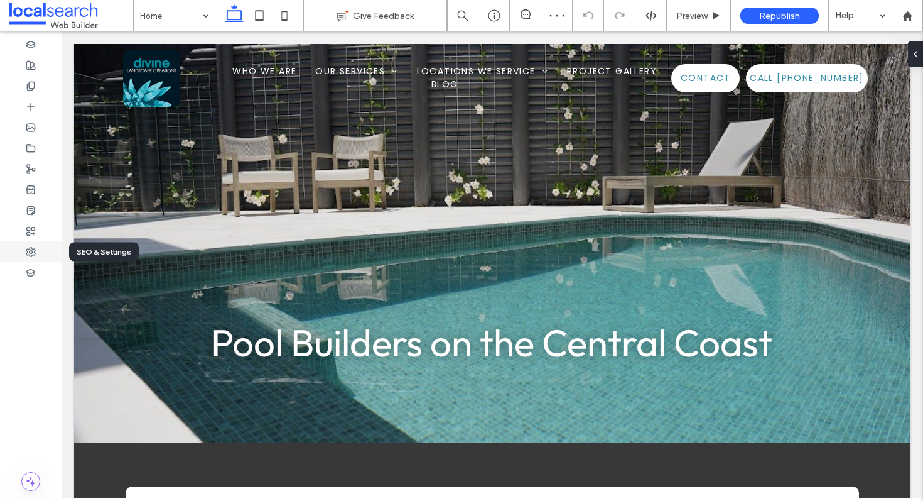
click at [45, 249] on div at bounding box center [31, 251] width 62 height 21
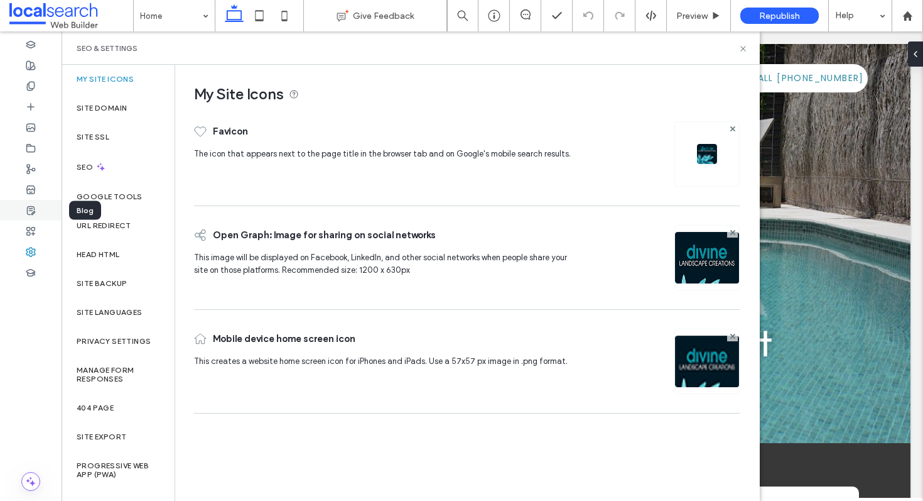
click at [35, 200] on div at bounding box center [31, 210] width 62 height 21
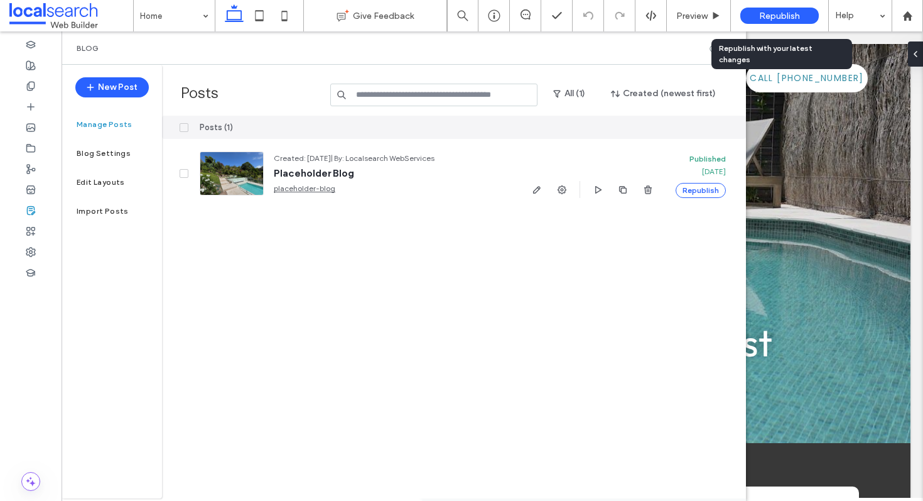
click at [781, 11] on span "Republish" at bounding box center [779, 16] width 41 height 11
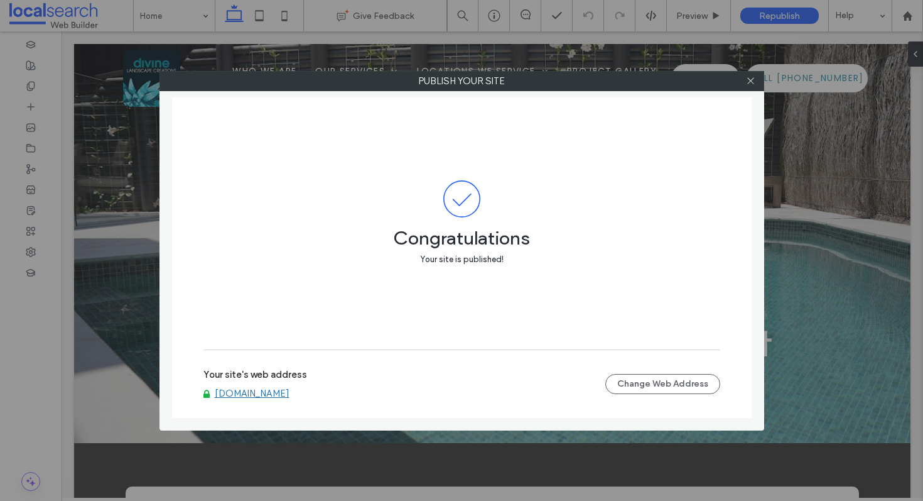
click at [745, 85] on div at bounding box center [751, 81] width 19 height 19
click at [752, 80] on icon at bounding box center [750, 80] width 9 height 9
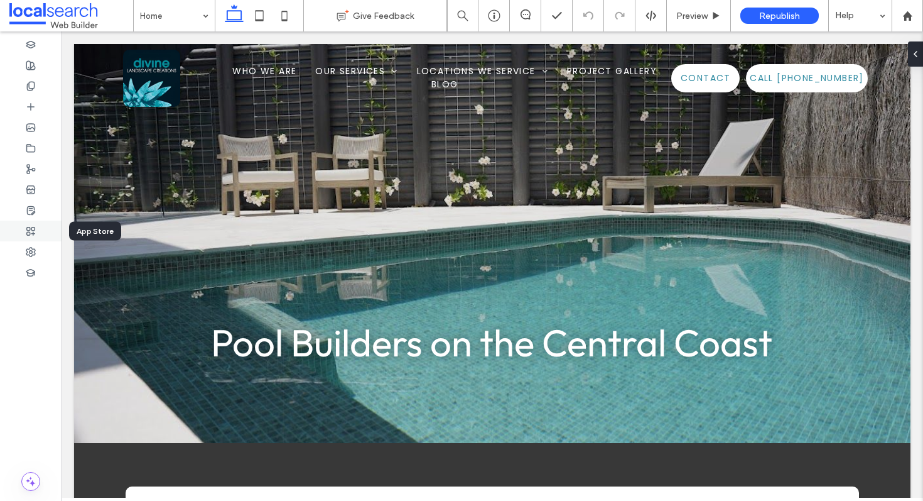
click at [35, 221] on div at bounding box center [31, 230] width 62 height 21
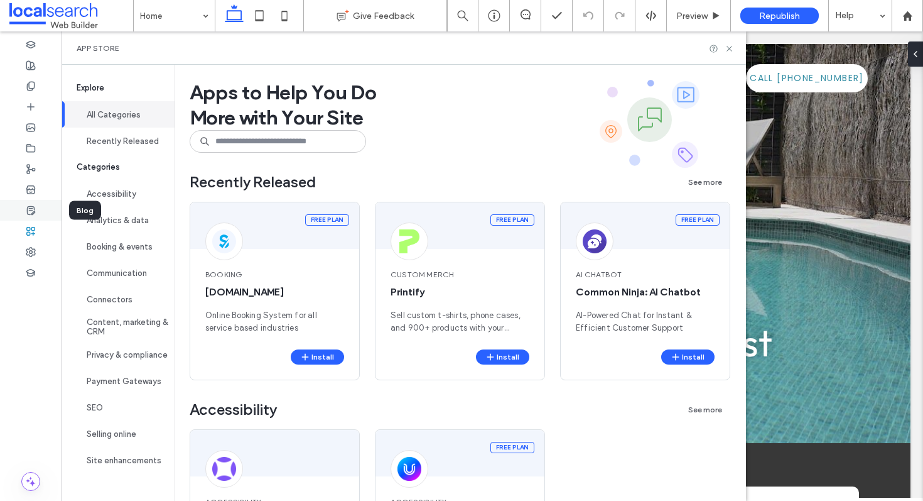
click at [39, 206] on div at bounding box center [31, 210] width 62 height 21
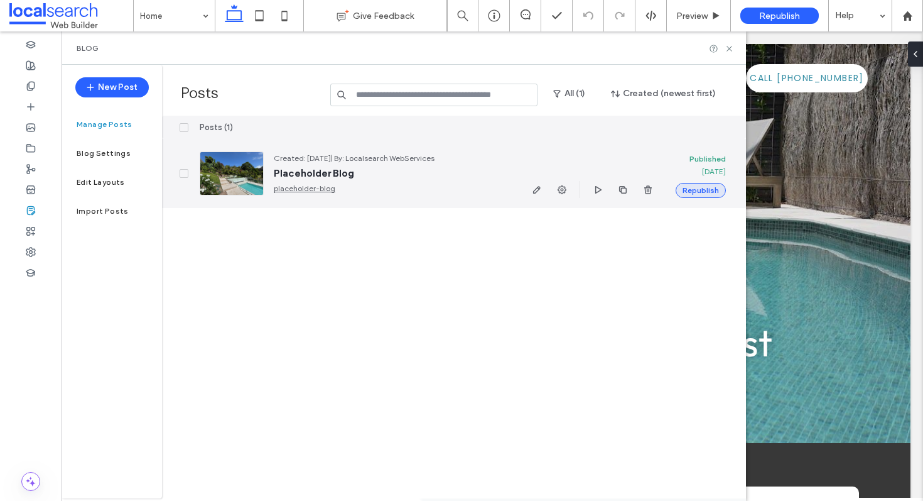
click at [684, 191] on button "Republish" at bounding box center [701, 190] width 50 height 15
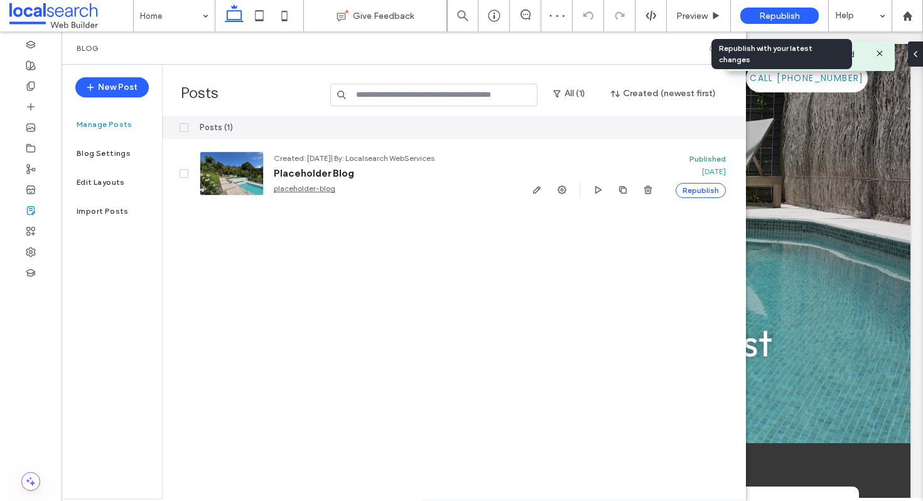
click at [784, 19] on span "Republish" at bounding box center [779, 16] width 41 height 11
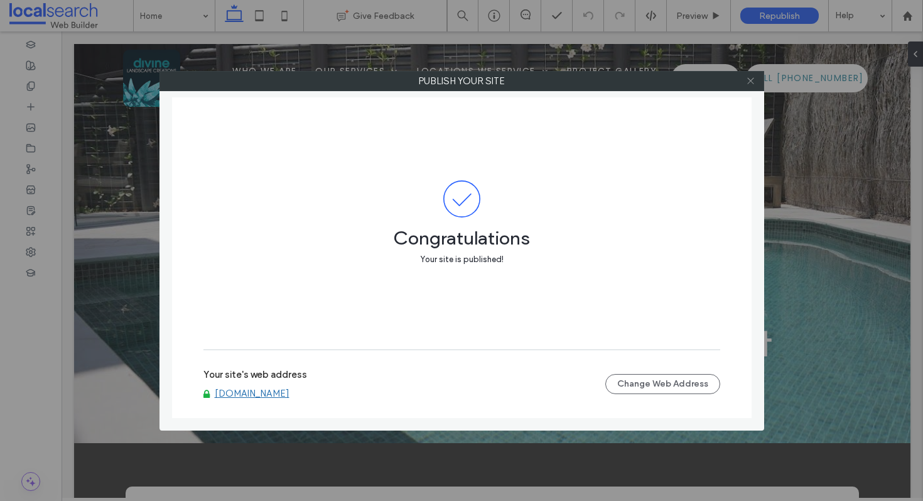
click at [751, 80] on use at bounding box center [750, 81] width 6 height 6
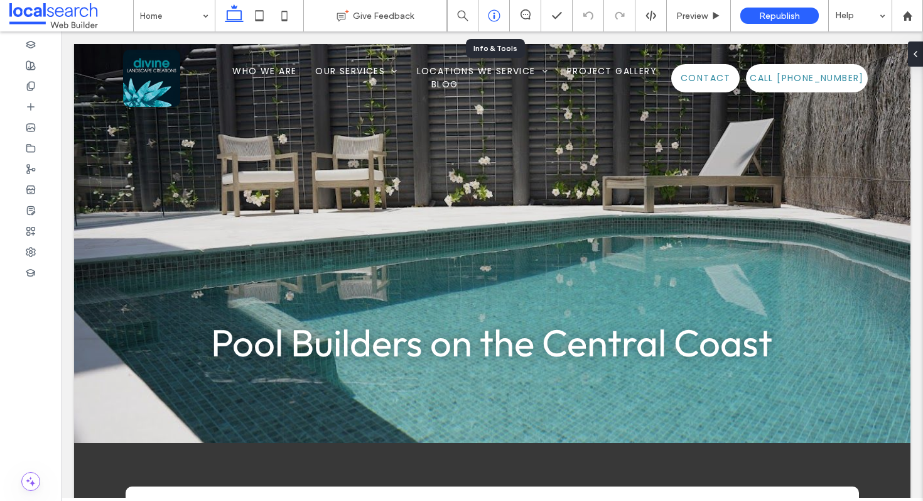
click at [494, 15] on icon at bounding box center [494, 15] width 13 height 13
